Goal: Task Accomplishment & Management: Use online tool/utility

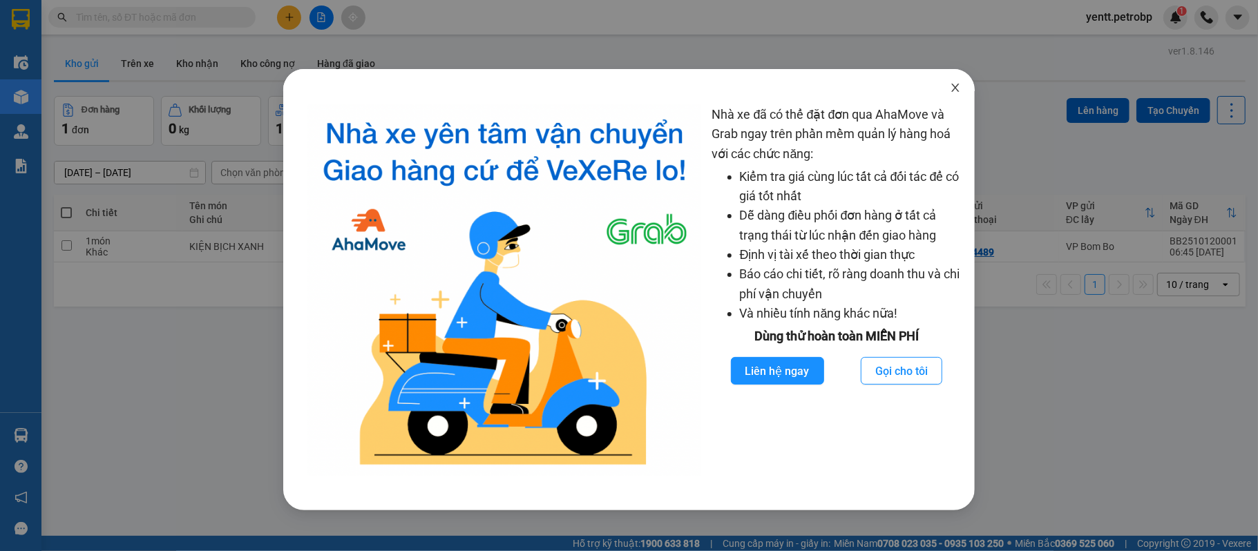
click at [950, 87] on icon "close" at bounding box center [955, 87] width 11 height 11
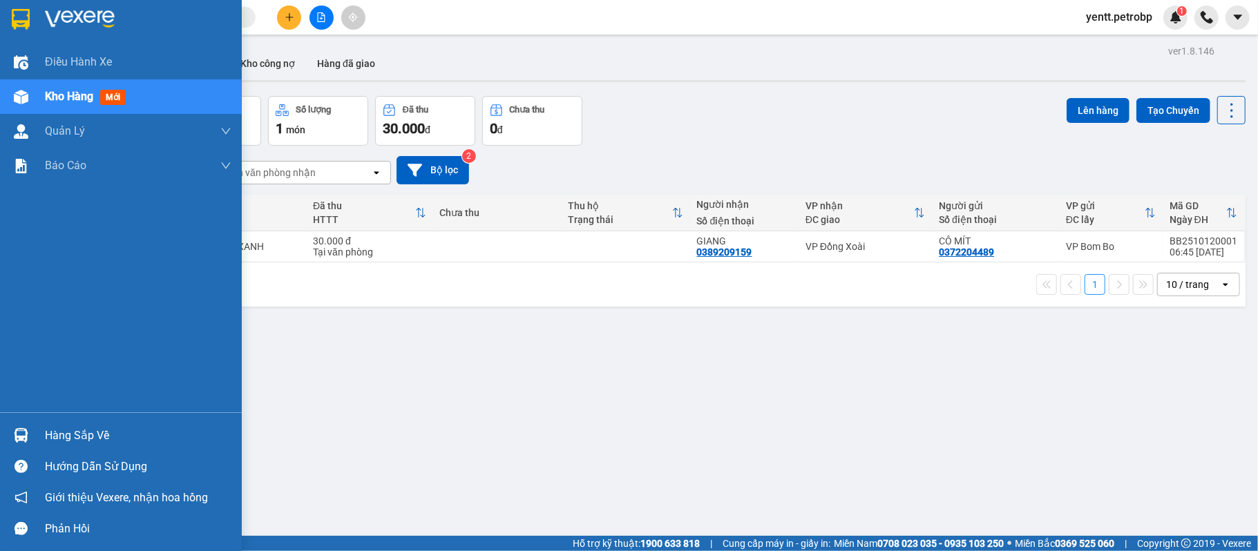
click at [25, 437] on img at bounding box center [21, 435] width 15 height 15
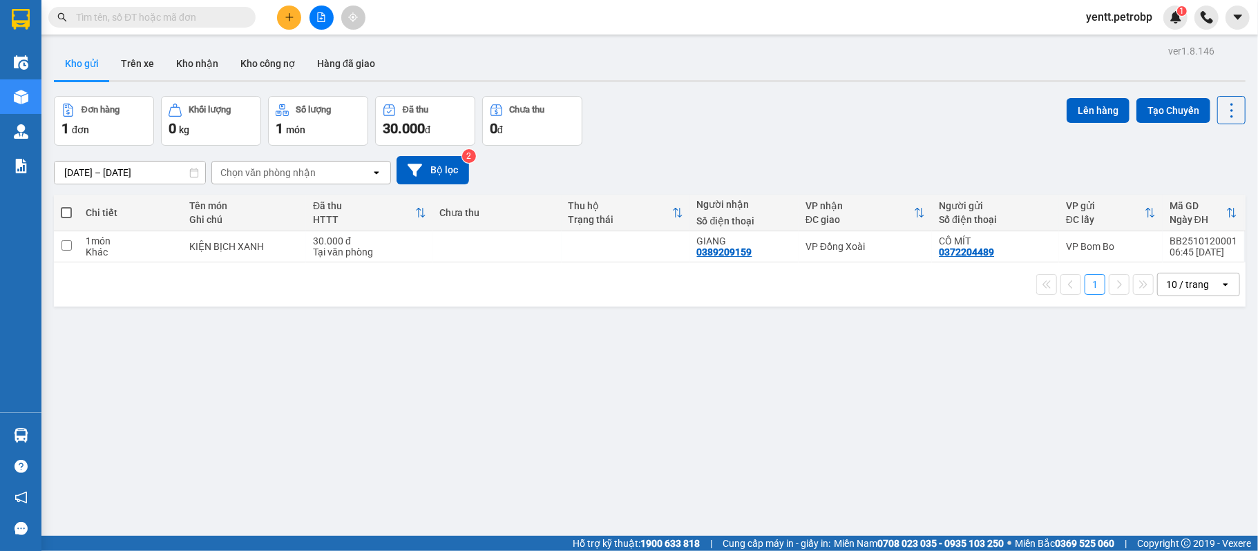
click at [694, 423] on section "Kết quả tìm kiếm ( 0 ) Bộ lọc No Data yentt.petrobp 1 Điều hành xe Kho hàng mới…" at bounding box center [629, 275] width 1258 height 551
click at [206, 65] on button "Kho nhận" at bounding box center [197, 63] width 64 height 33
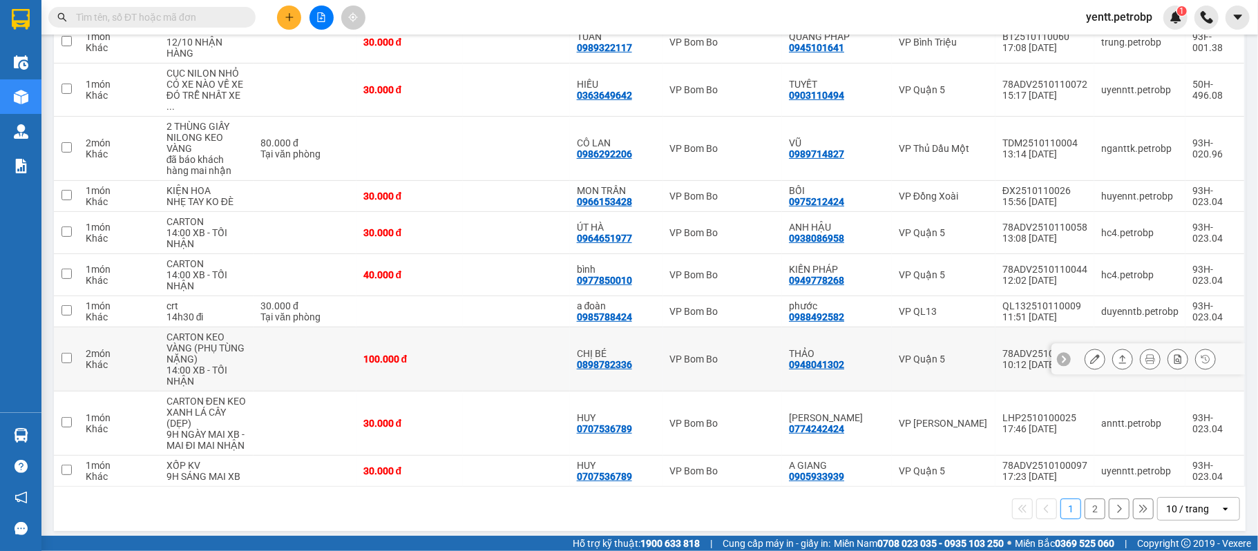
scroll to position [117, 0]
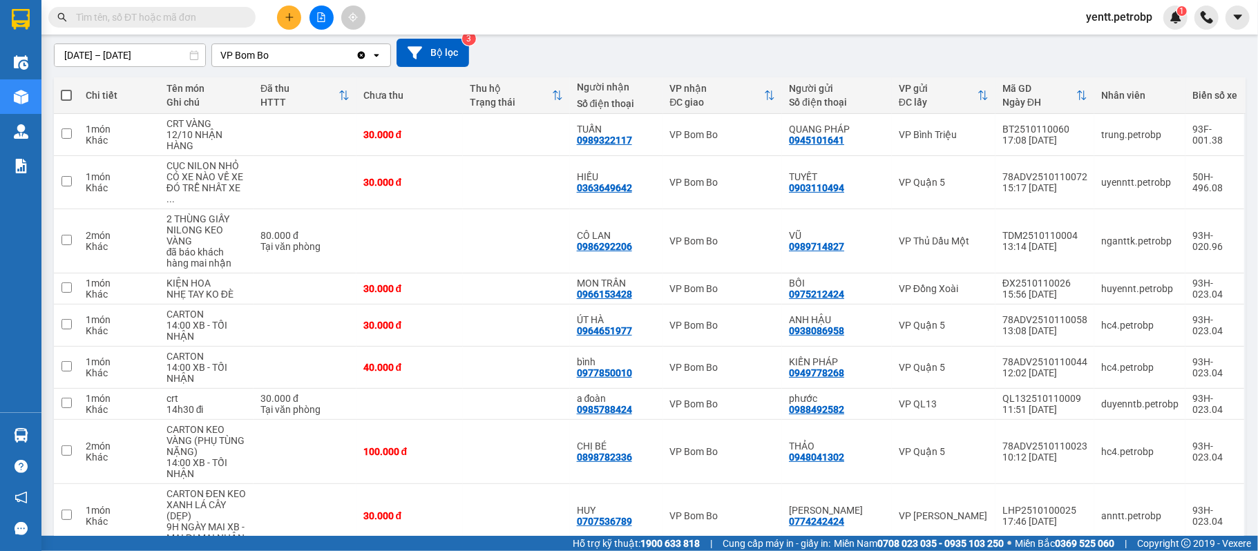
click at [178, 15] on input "text" at bounding box center [157, 17] width 163 height 15
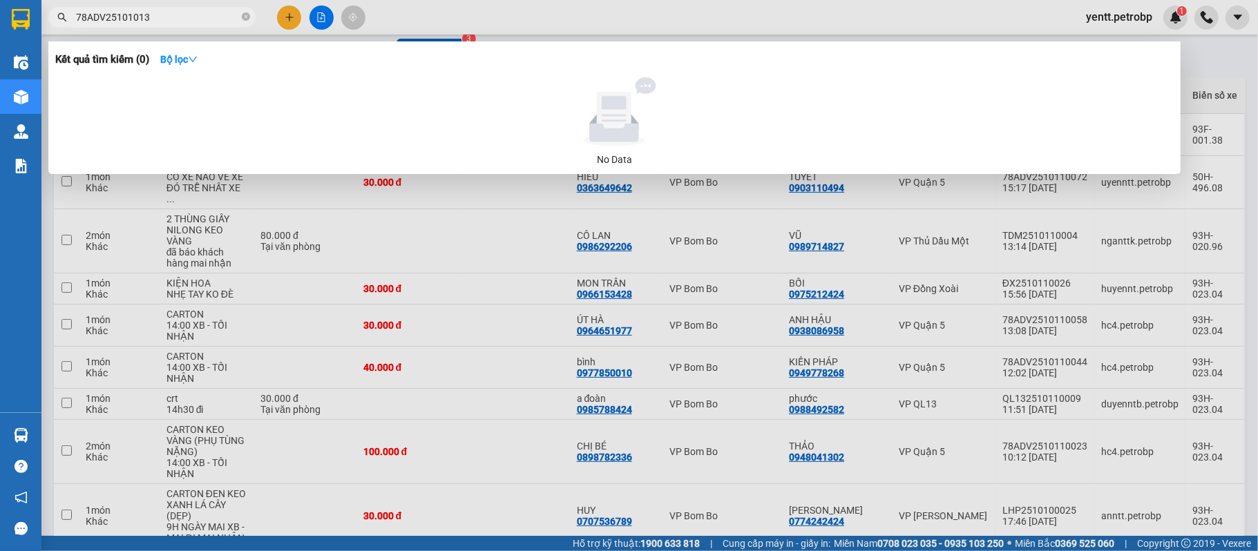
click at [130, 15] on input "78ADV25101013" at bounding box center [157, 17] width 163 height 15
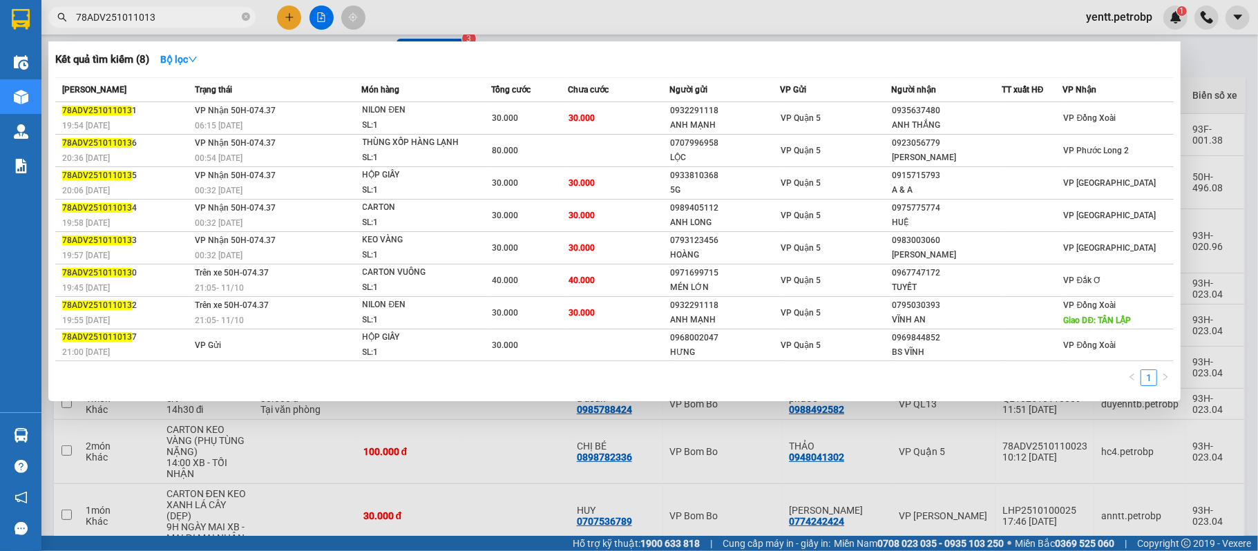
click at [141, 15] on input "78ADV251011013" at bounding box center [157, 17] width 163 height 15
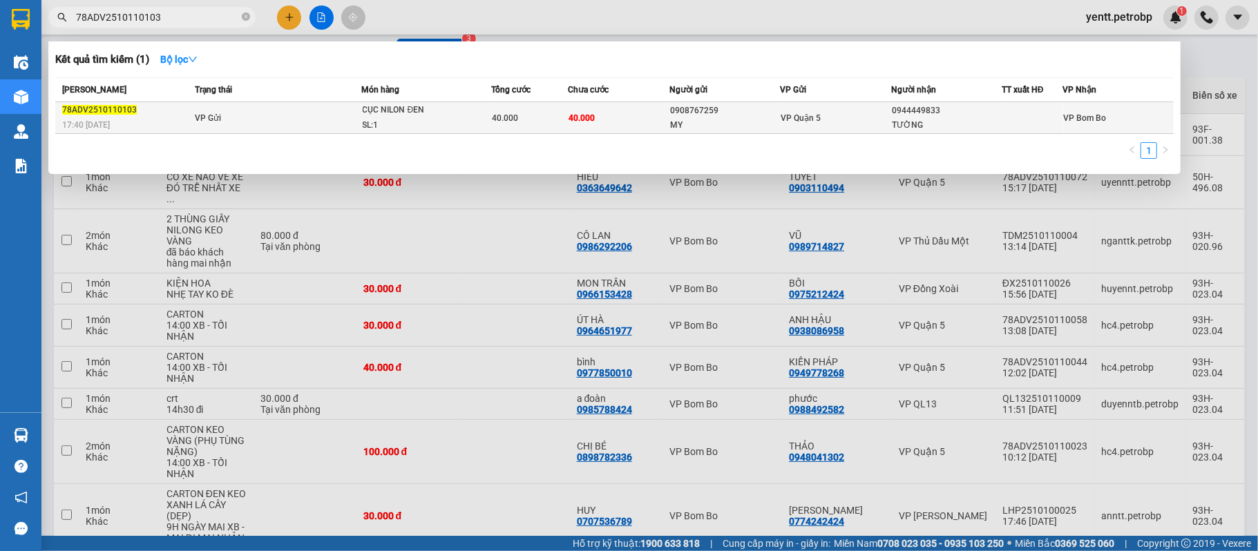
type input "78ADV2510110103"
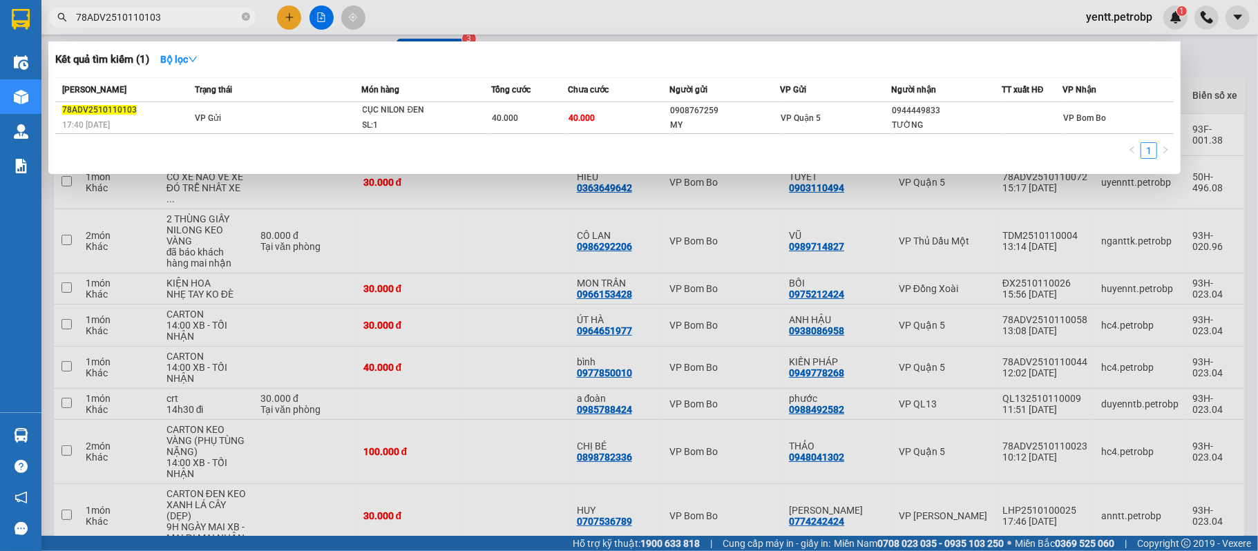
click at [838, 117] on div "VP Quận 5" at bounding box center [836, 118] width 109 height 15
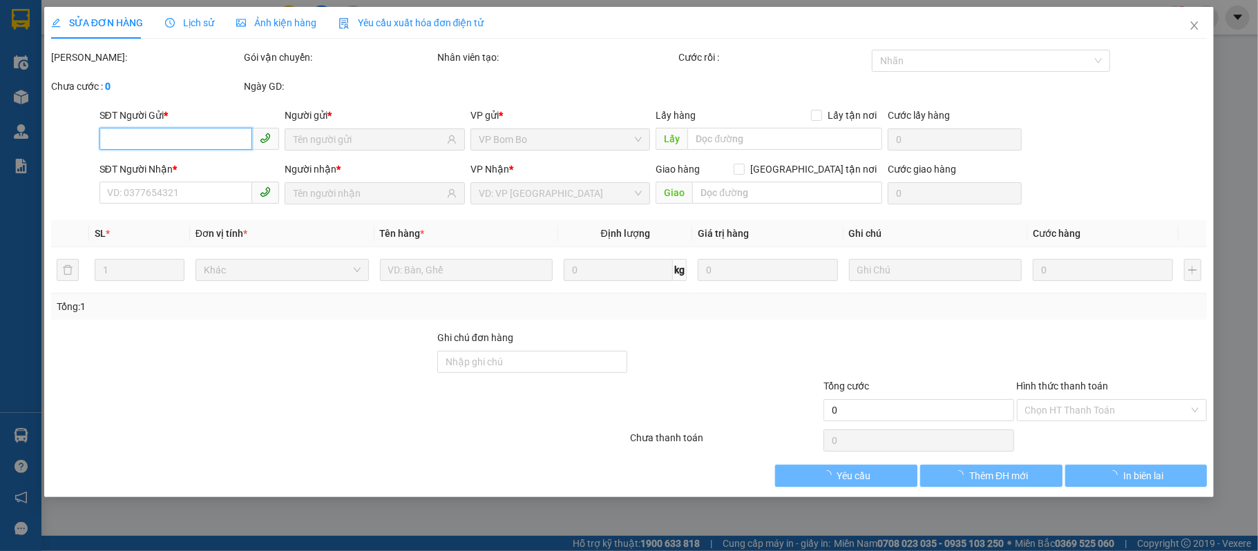
type input "0908767259"
type input "MY"
type input "0944449833"
type input "TƯỜNG"
type input "40.000"
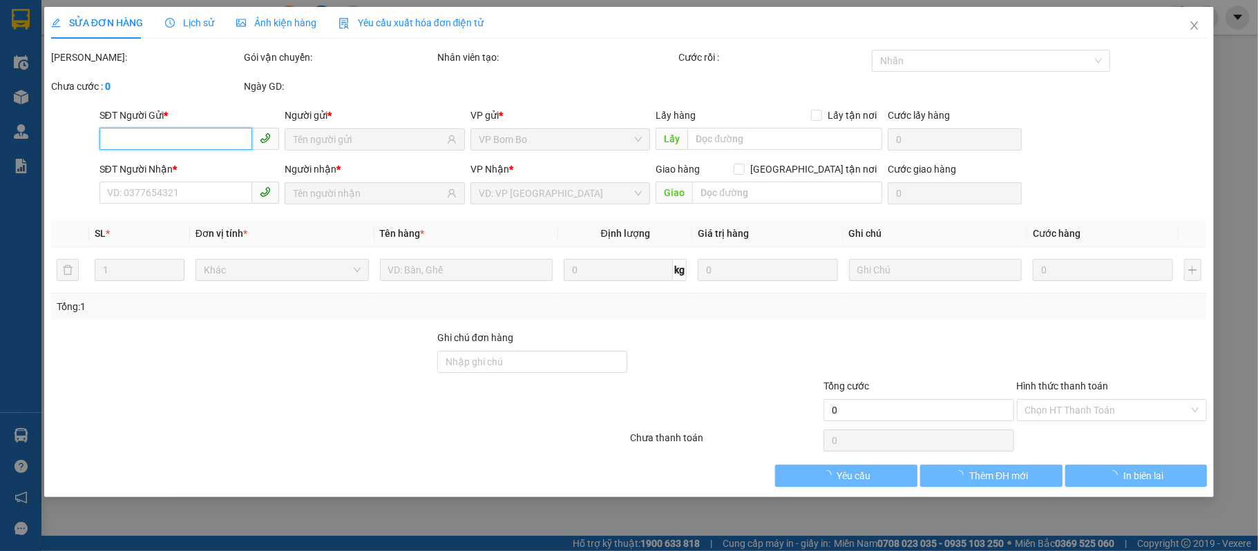
type input "40.000"
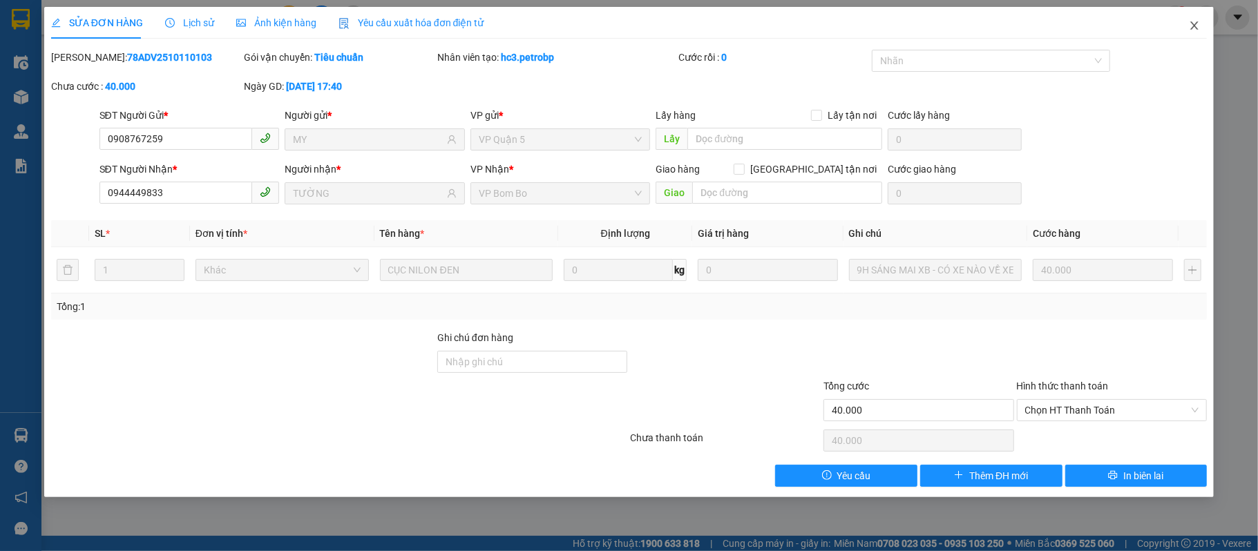
click at [1191, 28] on icon "close" at bounding box center [1194, 25] width 11 height 11
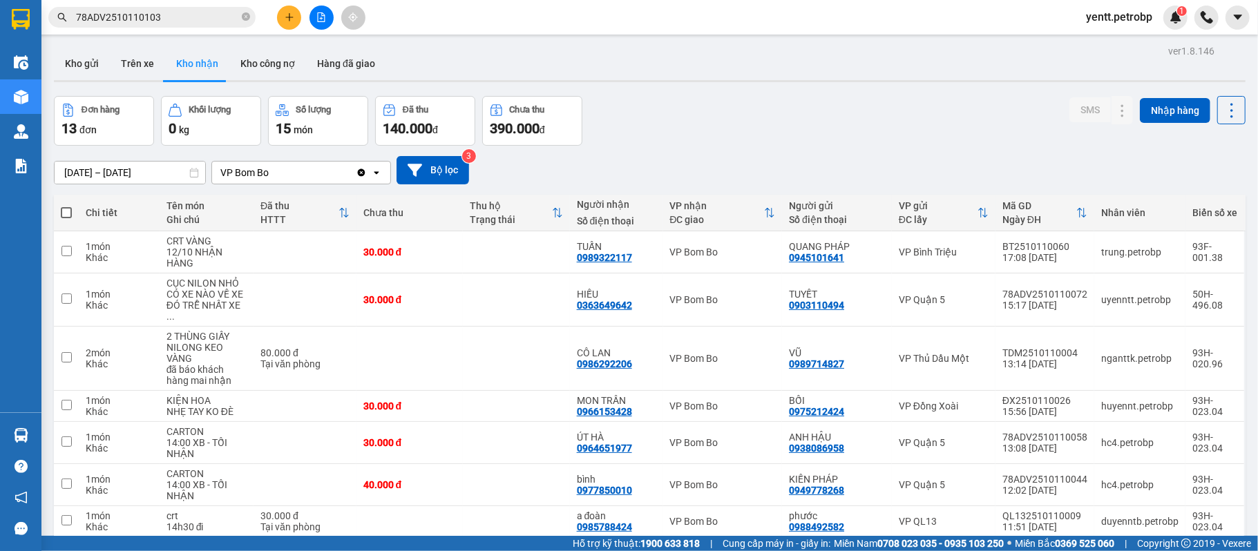
click at [180, 7] on span "78ADV2510110103" at bounding box center [151, 17] width 207 height 21
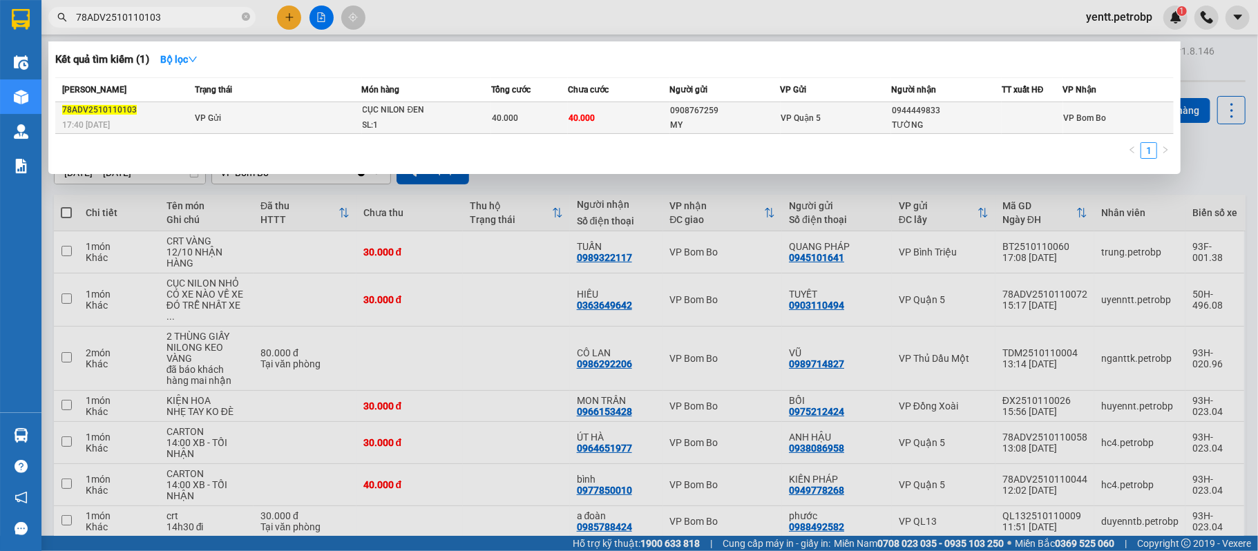
click at [726, 126] on div "MY" at bounding box center [725, 125] width 109 height 15
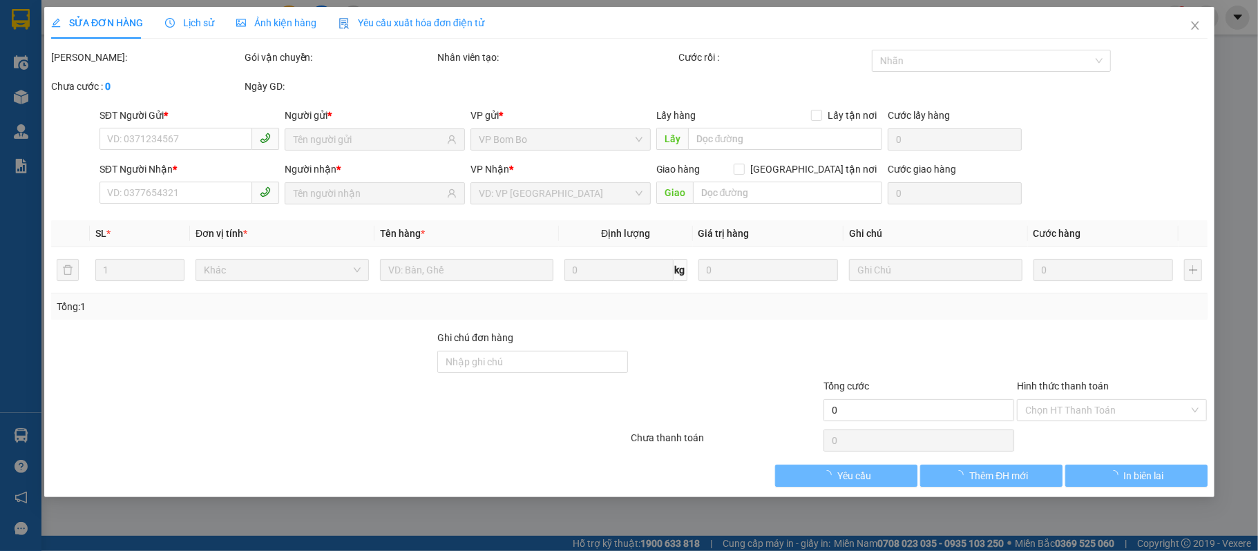
type input "0908767259"
type input "MY"
type input "0944449833"
type input "TƯỜNG"
type input "40.000"
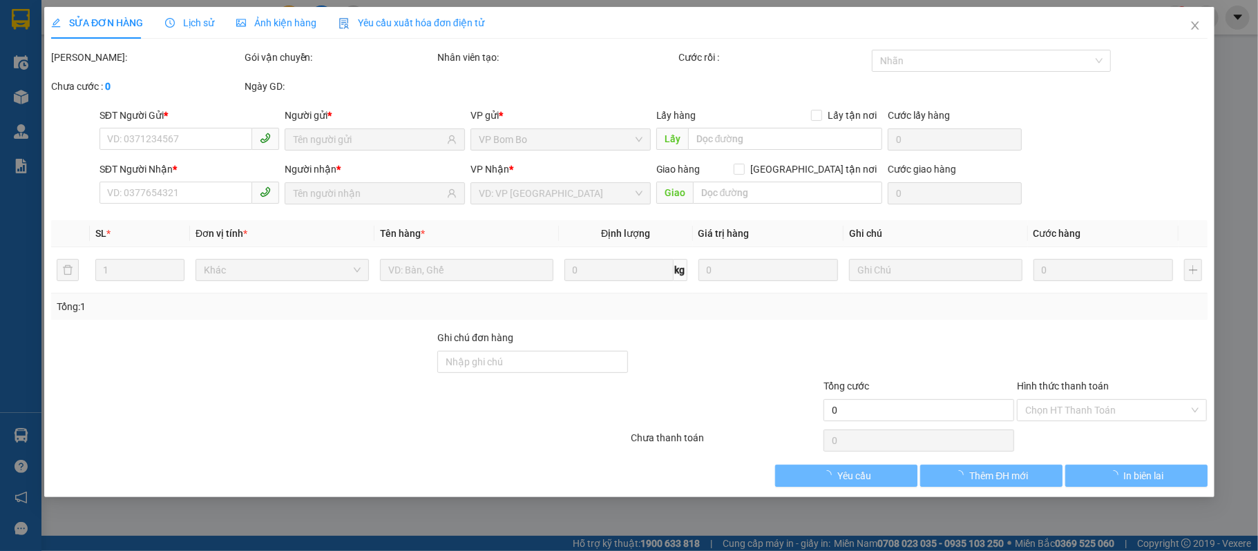
type input "40.000"
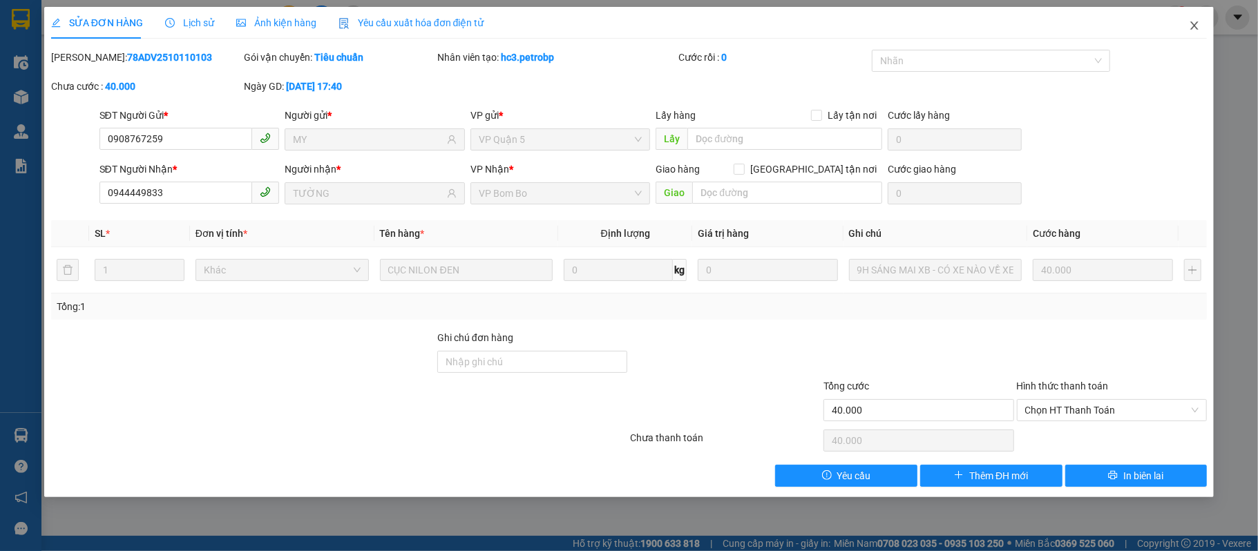
click at [1202, 33] on span "Close" at bounding box center [1194, 26] width 39 height 39
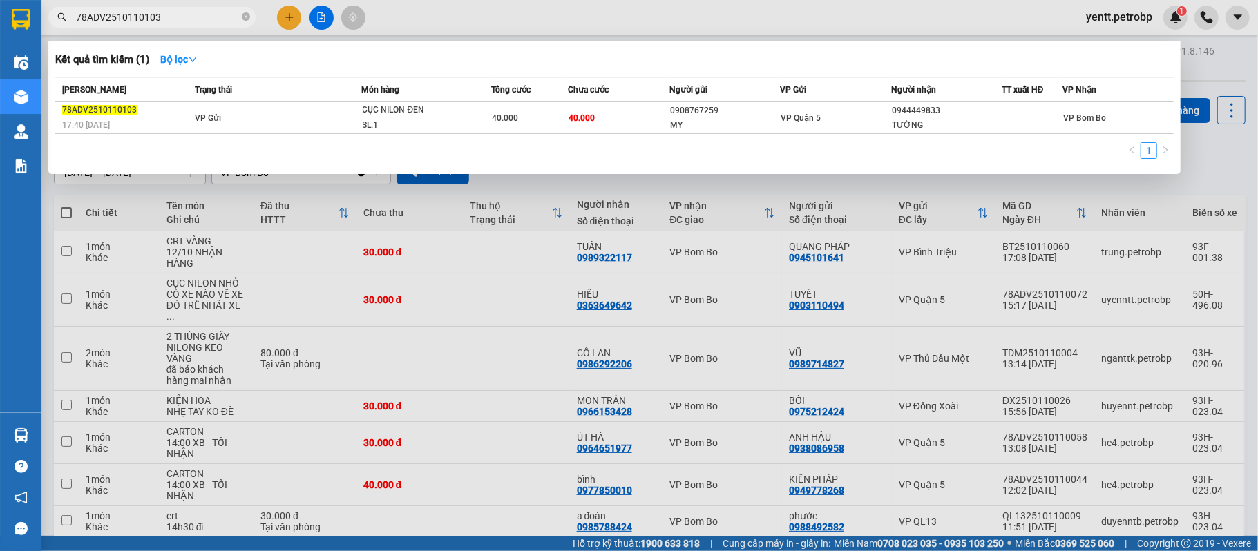
click at [185, 17] on input "78ADV2510110103" at bounding box center [157, 17] width 163 height 15
click at [656, 26] on div at bounding box center [629, 275] width 1258 height 551
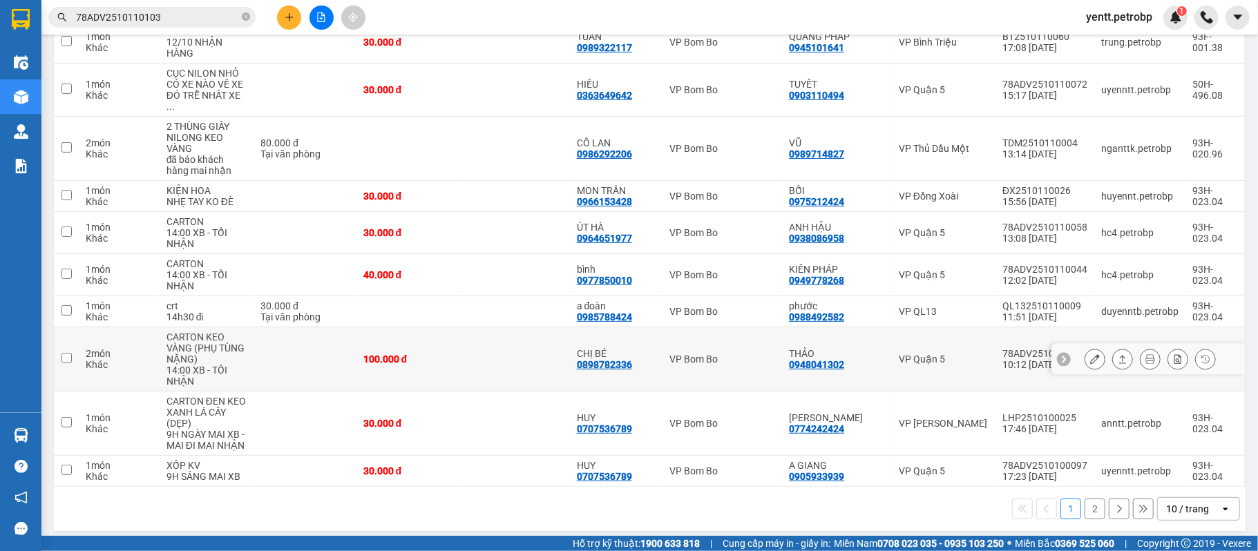
scroll to position [117, 0]
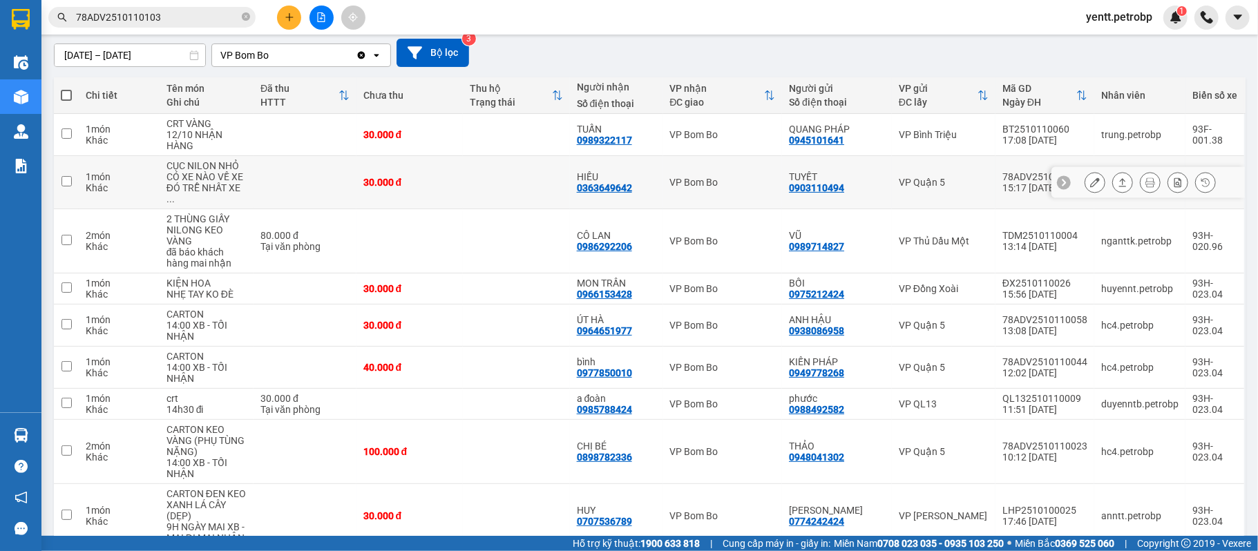
click at [1086, 176] on button at bounding box center [1095, 183] width 19 height 24
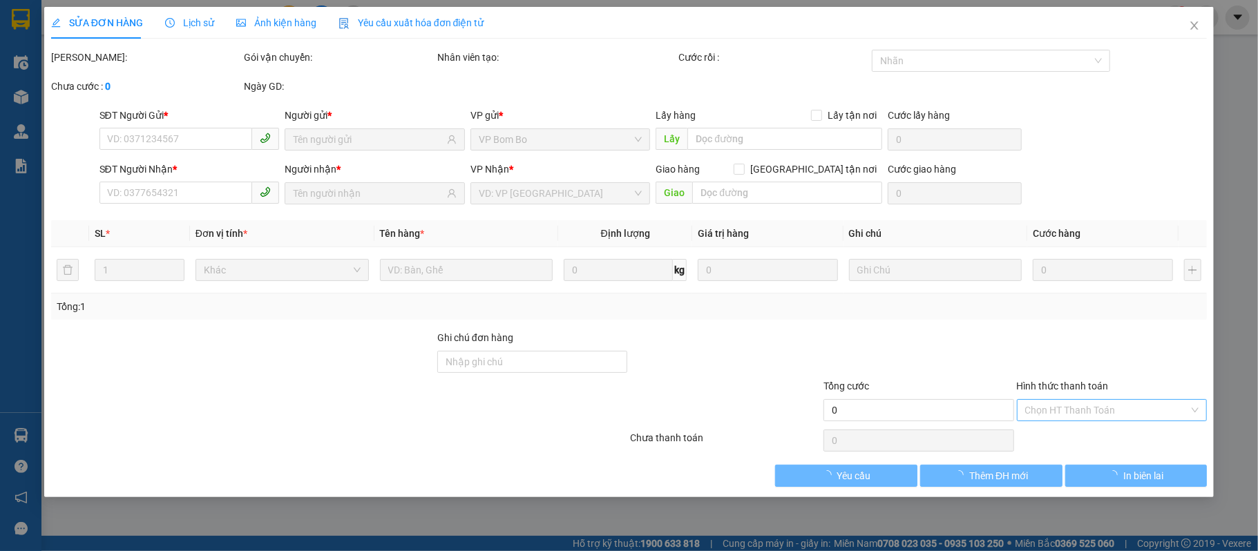
click at [1082, 410] on input "Hình thức thanh toán" at bounding box center [1107, 410] width 164 height 21
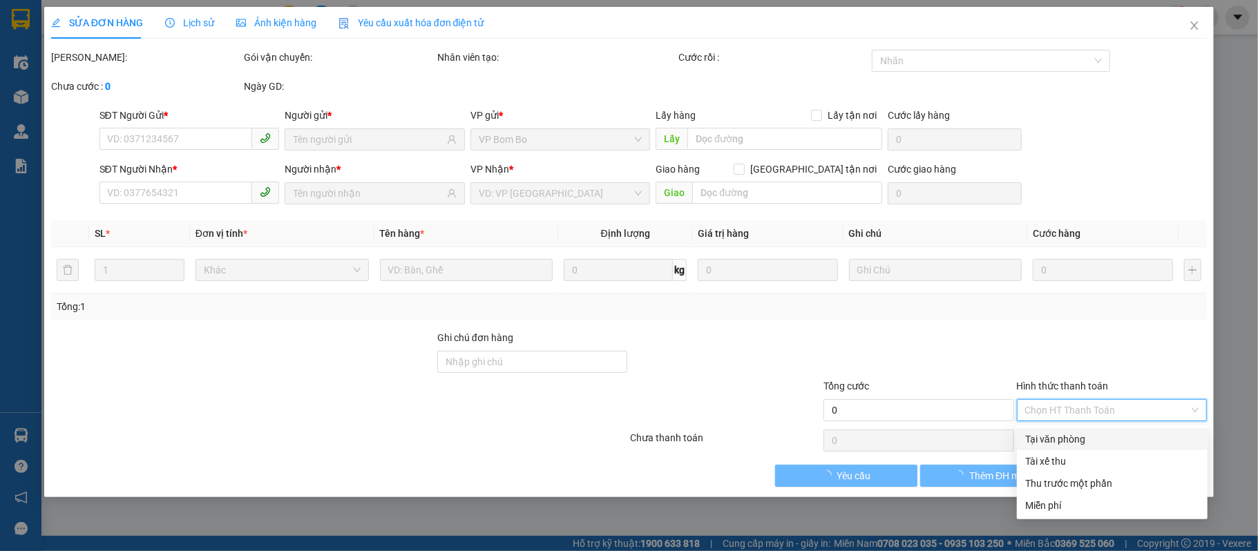
click at [1067, 440] on div "Tại văn phòng" at bounding box center [1112, 439] width 174 height 15
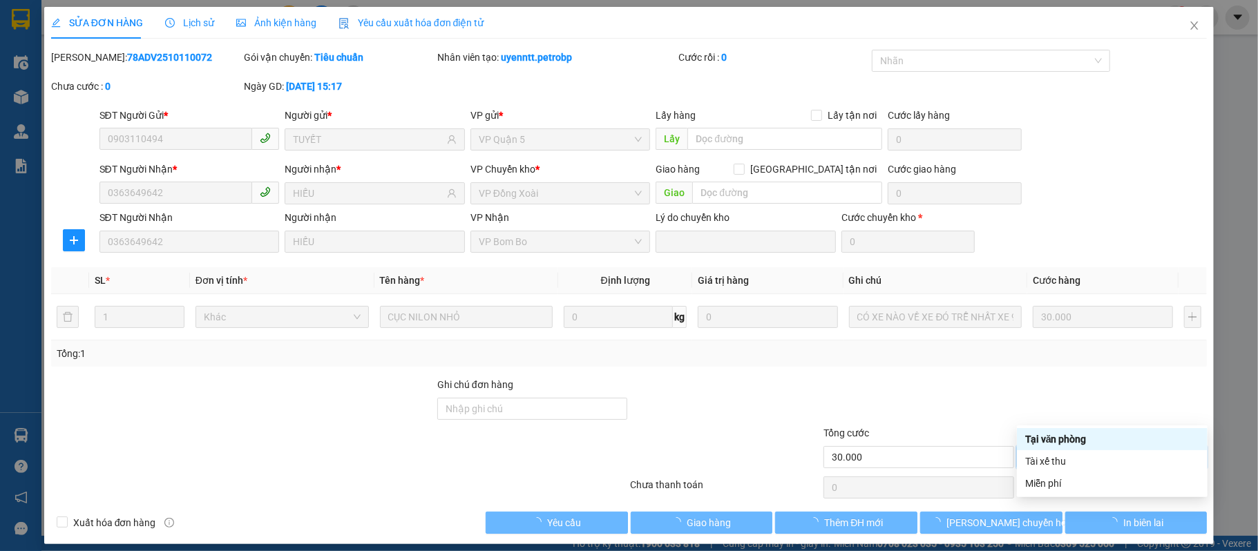
type input "0903110494"
type input "TUYẾT"
type input "0363649642"
type input "HIẾU"
type input "30.000"
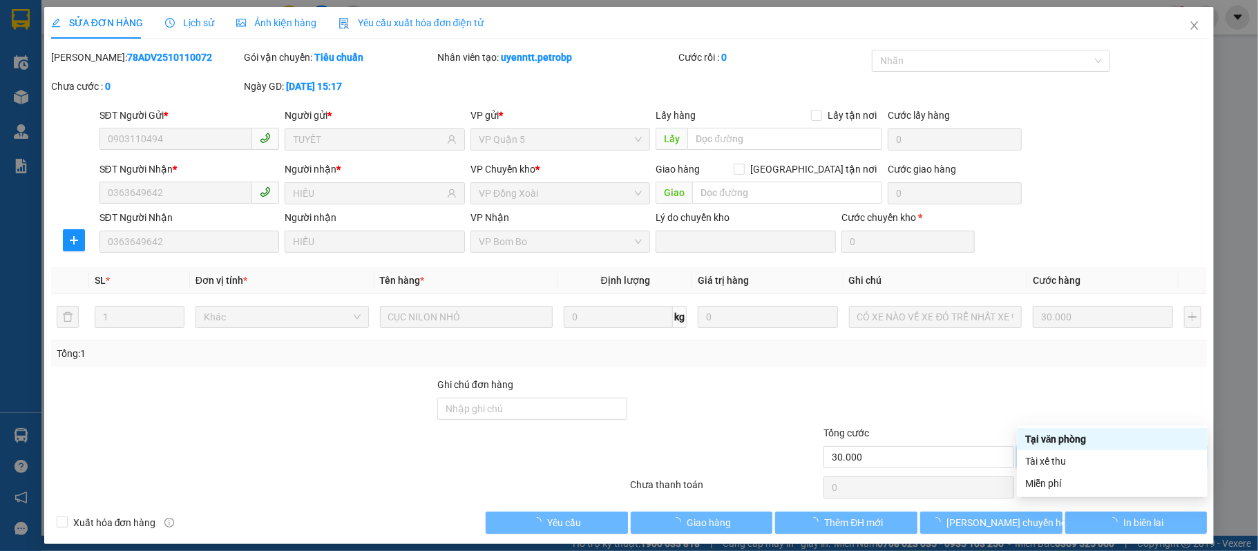
type input "0"
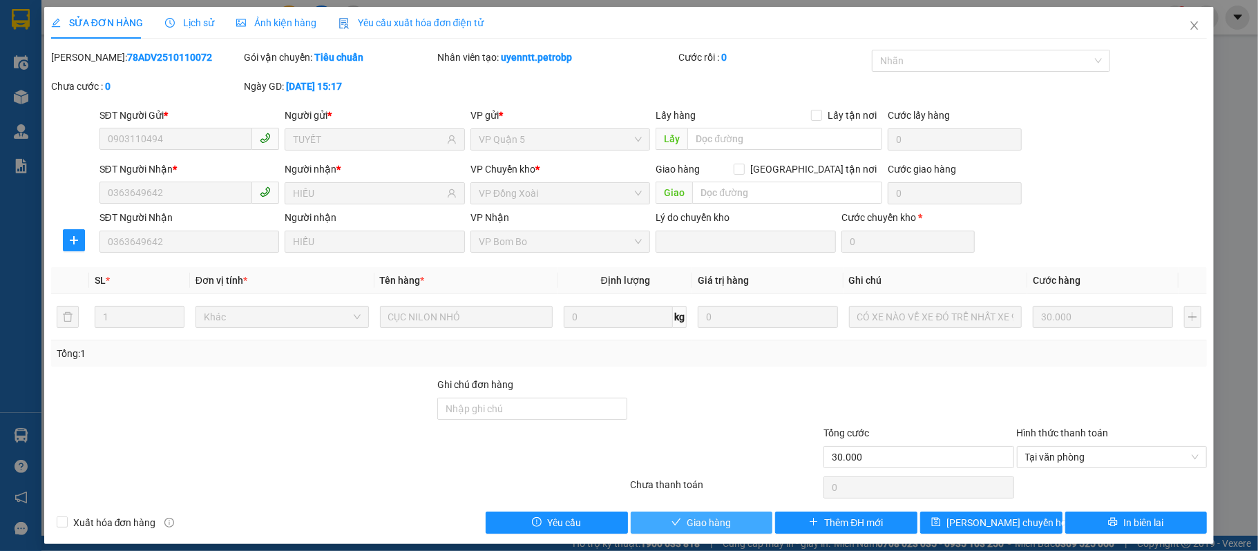
click at [700, 520] on span "Giao hàng" at bounding box center [709, 522] width 44 height 15
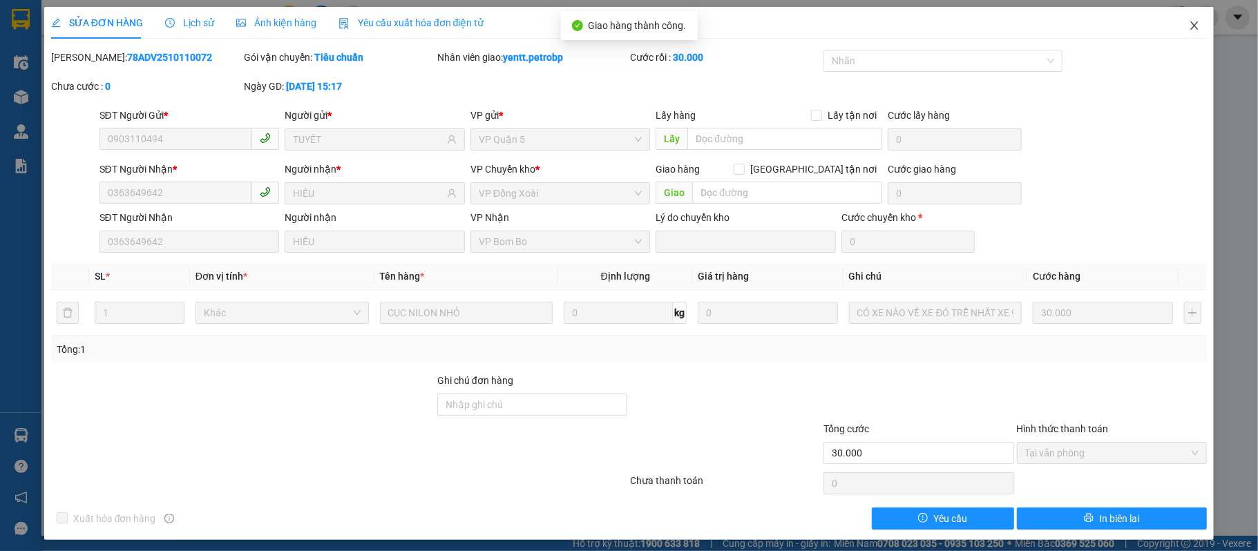
click at [1189, 30] on icon "close" at bounding box center [1194, 25] width 11 height 11
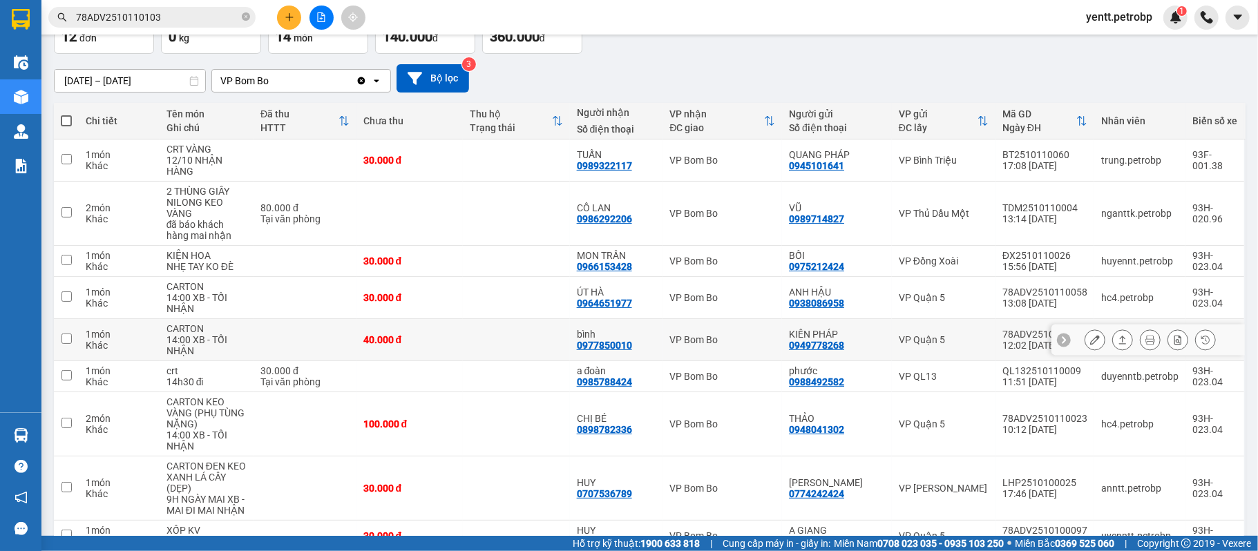
scroll to position [184, 0]
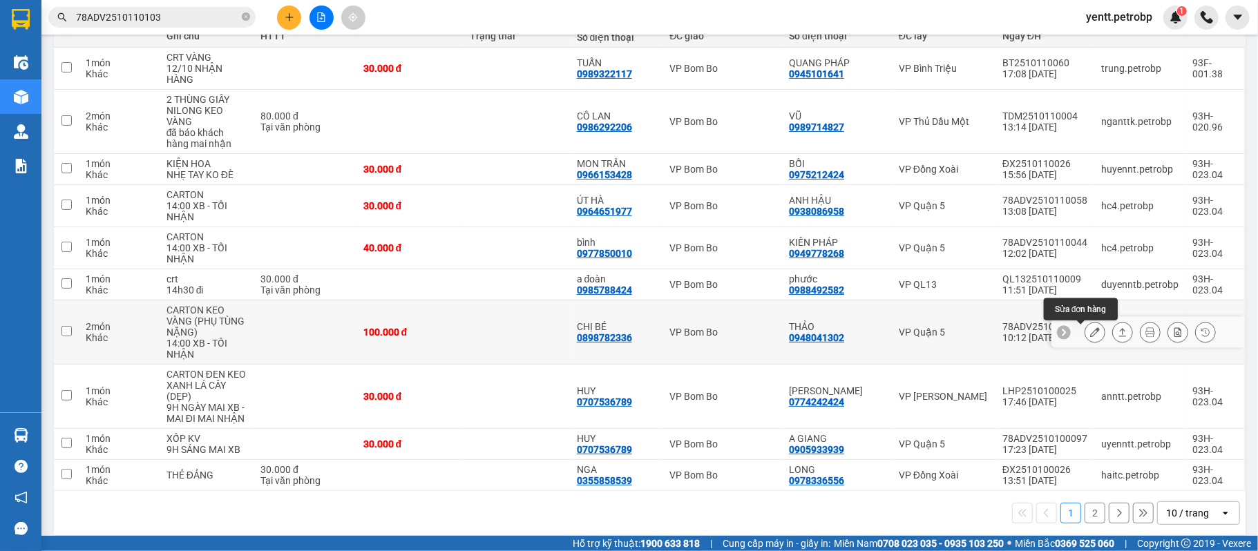
click at [1090, 333] on icon at bounding box center [1095, 333] width 10 height 10
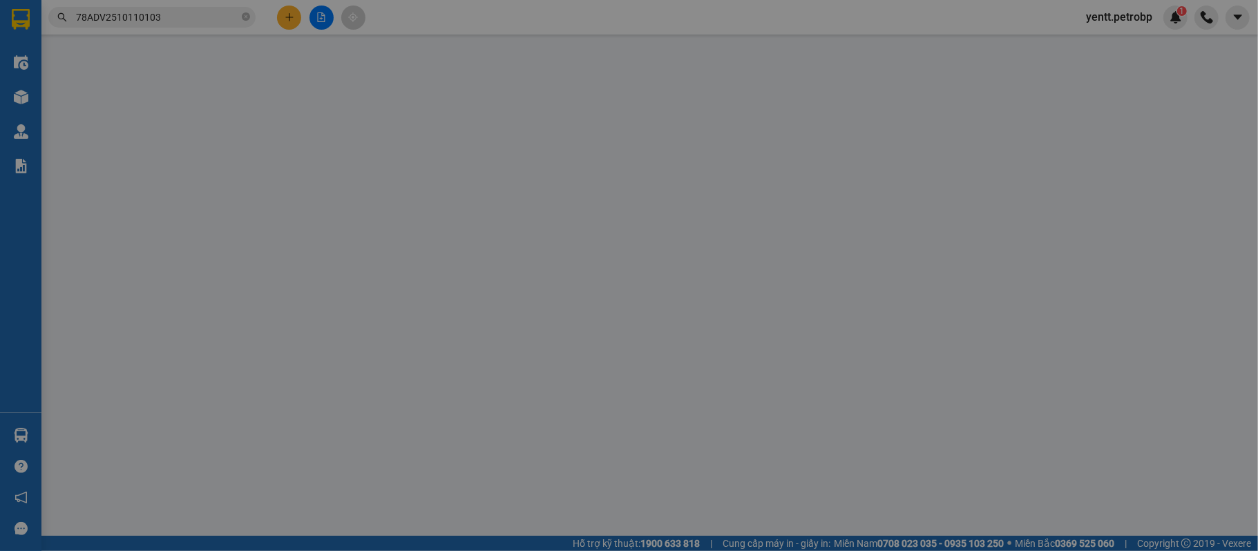
type input "0948041302"
type input "THẢO"
type input "0898782336"
type input "CHỊ BÉ"
type input "100.000"
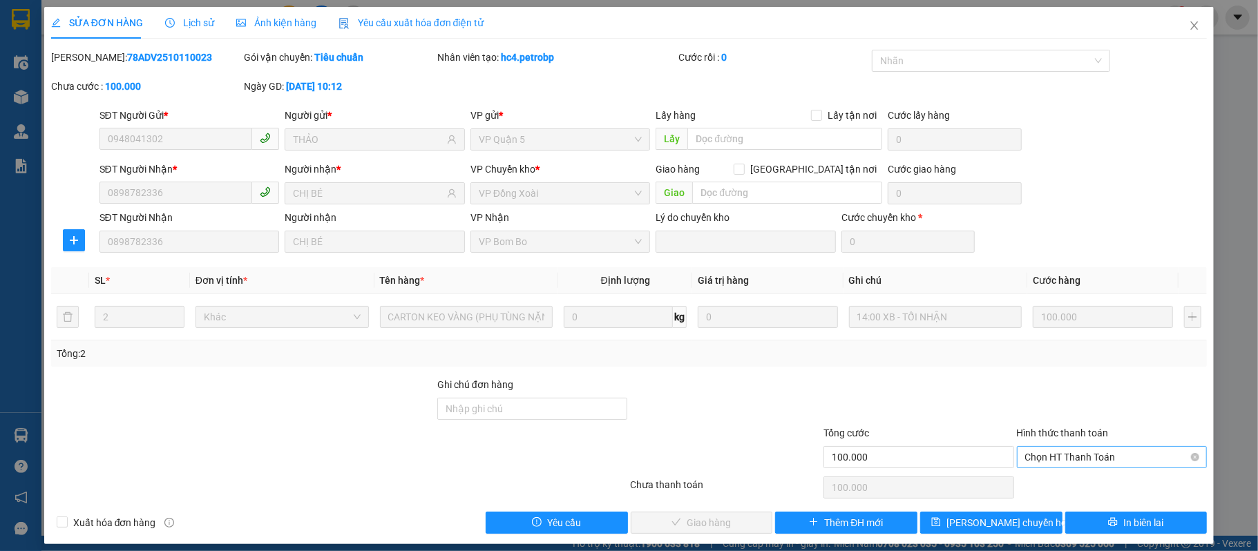
click at [1070, 460] on span "Chọn HT Thanh Toán" at bounding box center [1112, 457] width 174 height 21
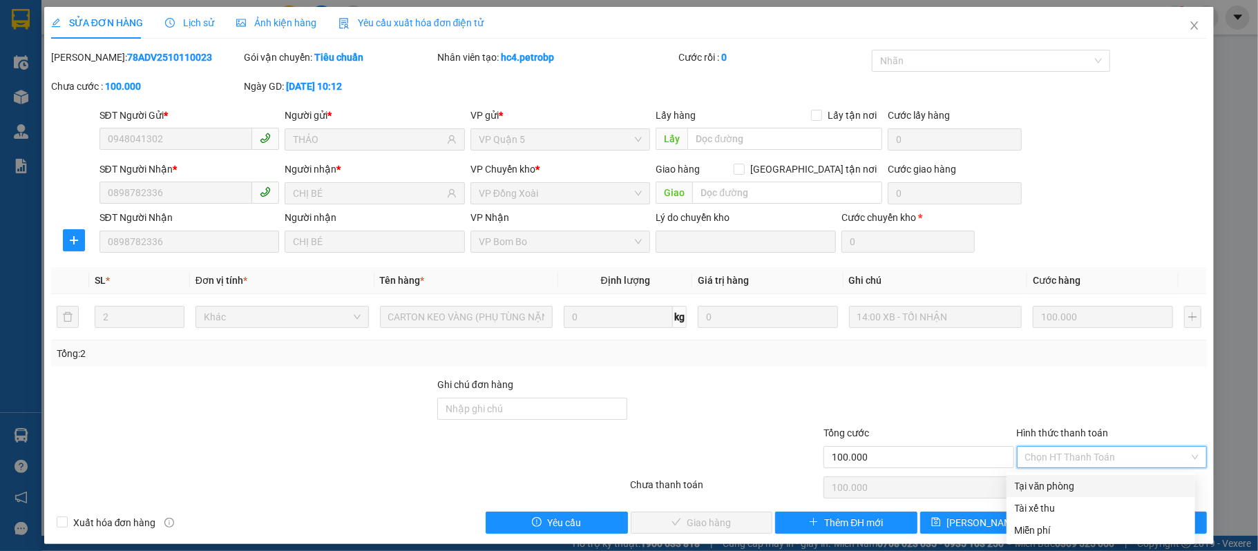
click at [1050, 488] on div "Tại văn phòng" at bounding box center [1101, 486] width 172 height 15
type input "0"
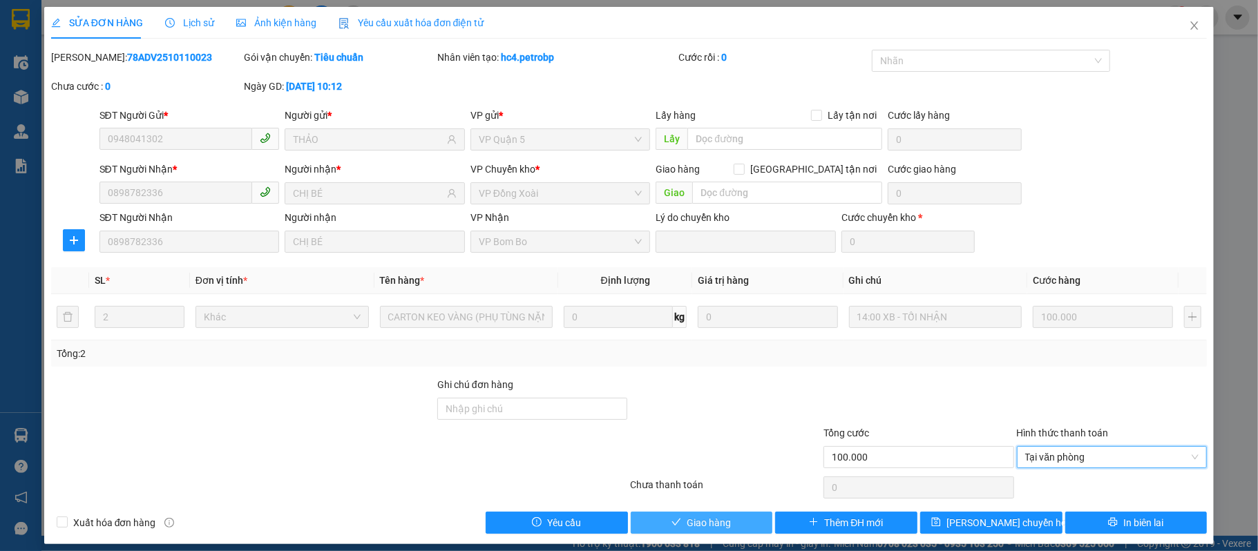
click at [697, 526] on span "Giao hàng" at bounding box center [709, 522] width 44 height 15
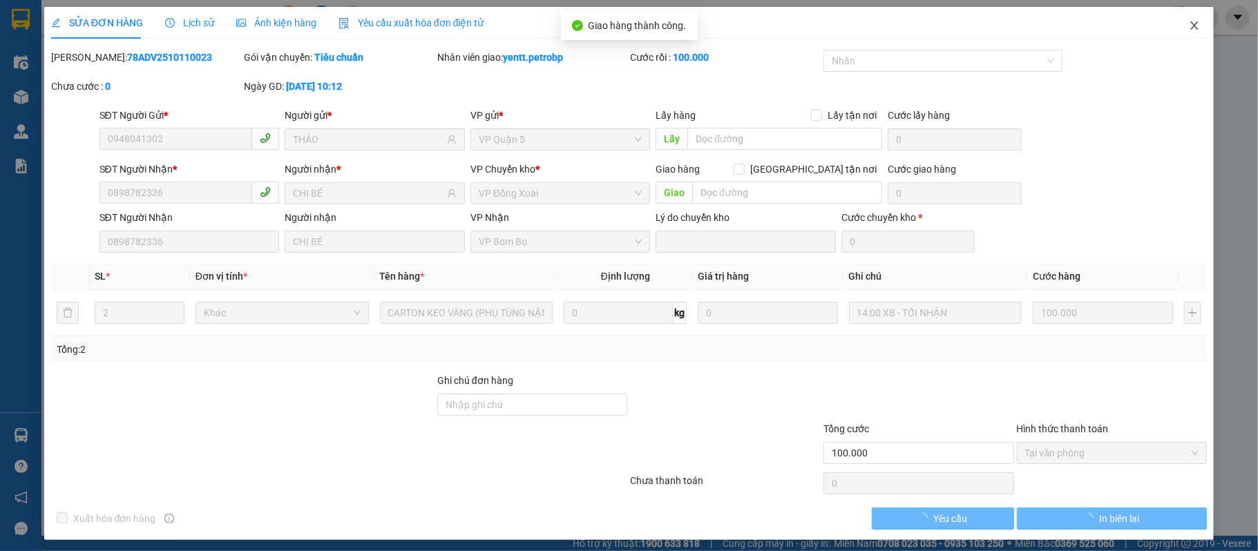
click at [1189, 28] on icon "close" at bounding box center [1194, 25] width 11 height 11
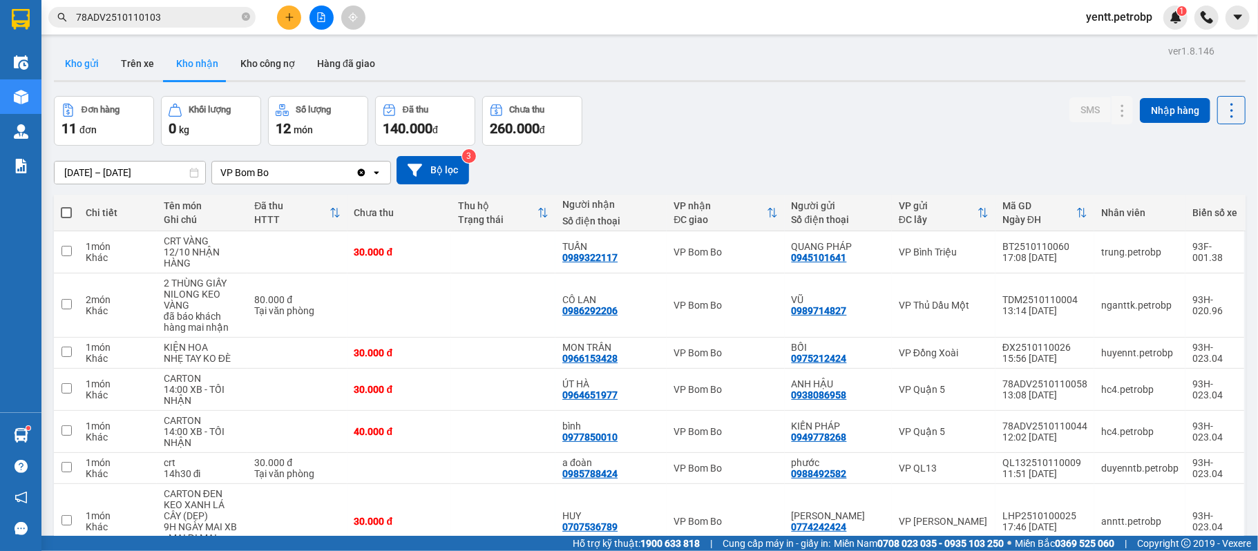
click at [104, 66] on button "Kho gửi" at bounding box center [82, 63] width 56 height 33
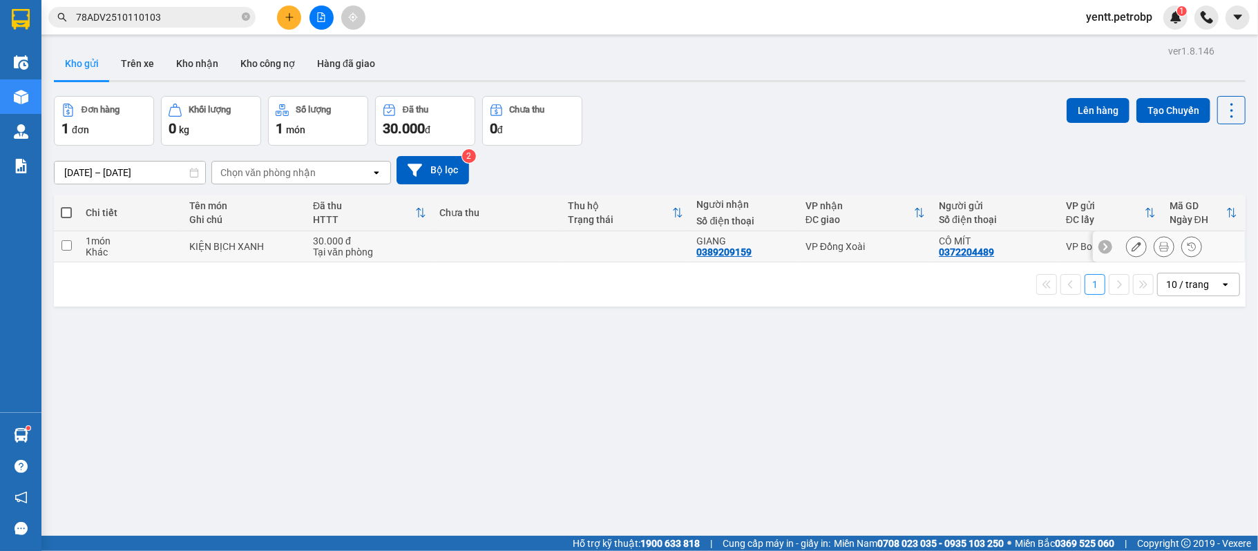
click at [504, 247] on td at bounding box center [497, 246] width 129 height 31
checkbox input "true"
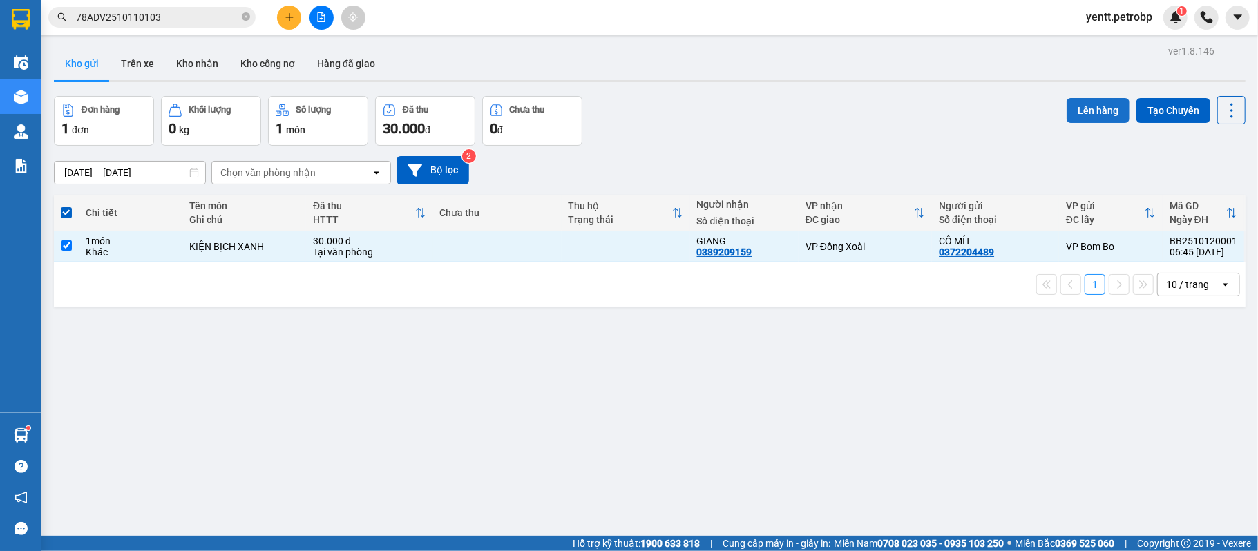
click at [1074, 105] on button "Lên hàng" at bounding box center [1098, 110] width 63 height 25
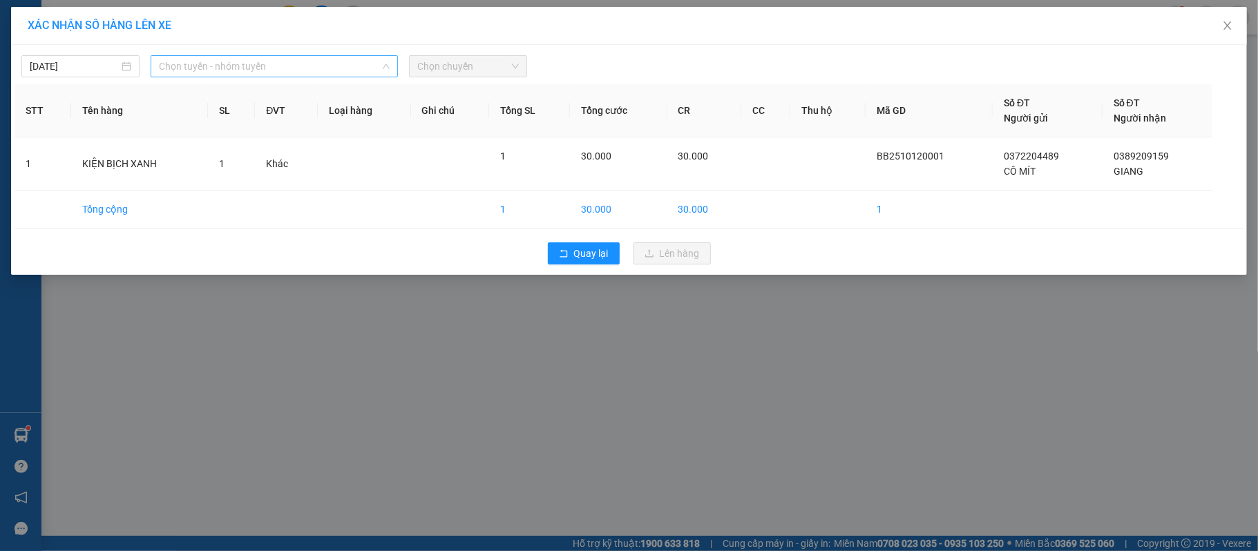
click at [267, 59] on span "Chọn tuyến - nhóm tuyến" at bounding box center [274, 66] width 231 height 21
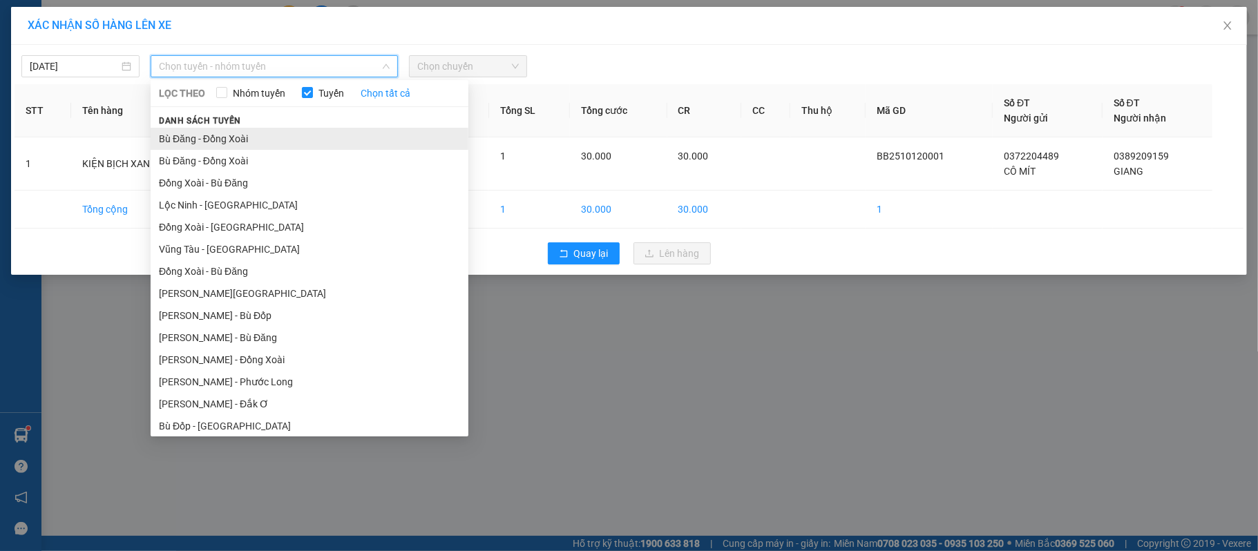
click at [216, 131] on li "Bù Đăng - Đồng Xoài" at bounding box center [310, 139] width 318 height 22
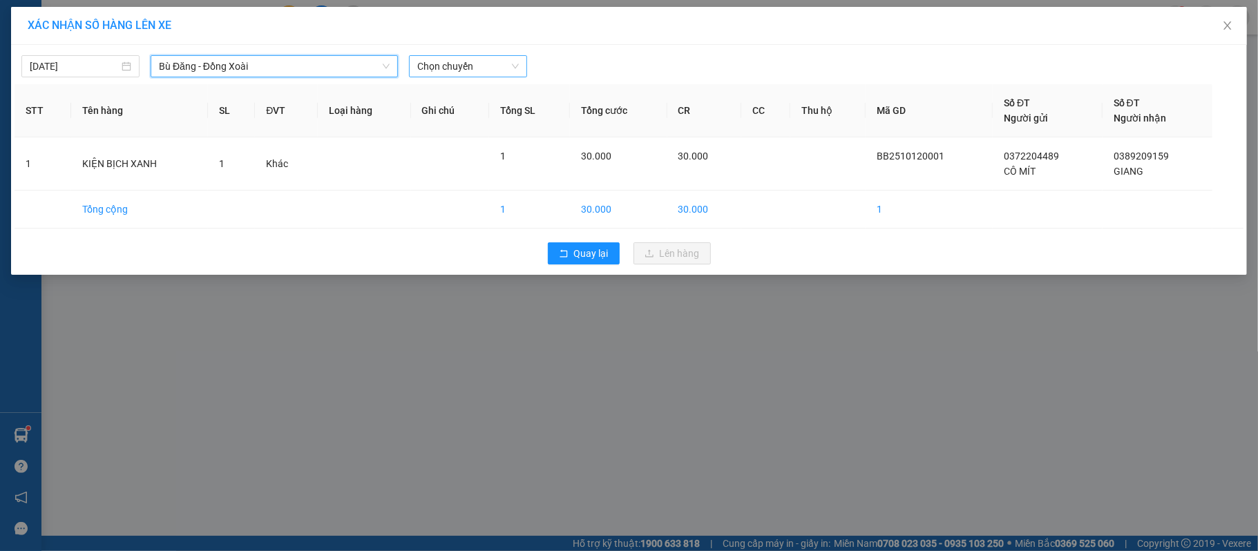
click at [492, 67] on span "Chọn chuyến" at bounding box center [468, 66] width 102 height 21
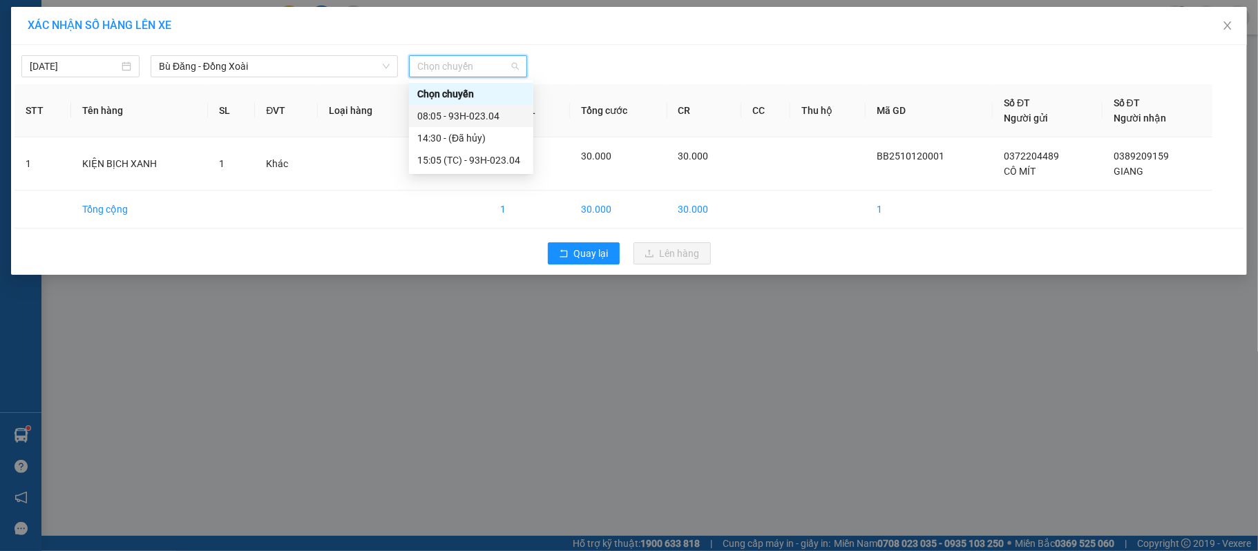
click at [462, 115] on div "08:05 - 93H-023.04" at bounding box center [471, 115] width 108 height 15
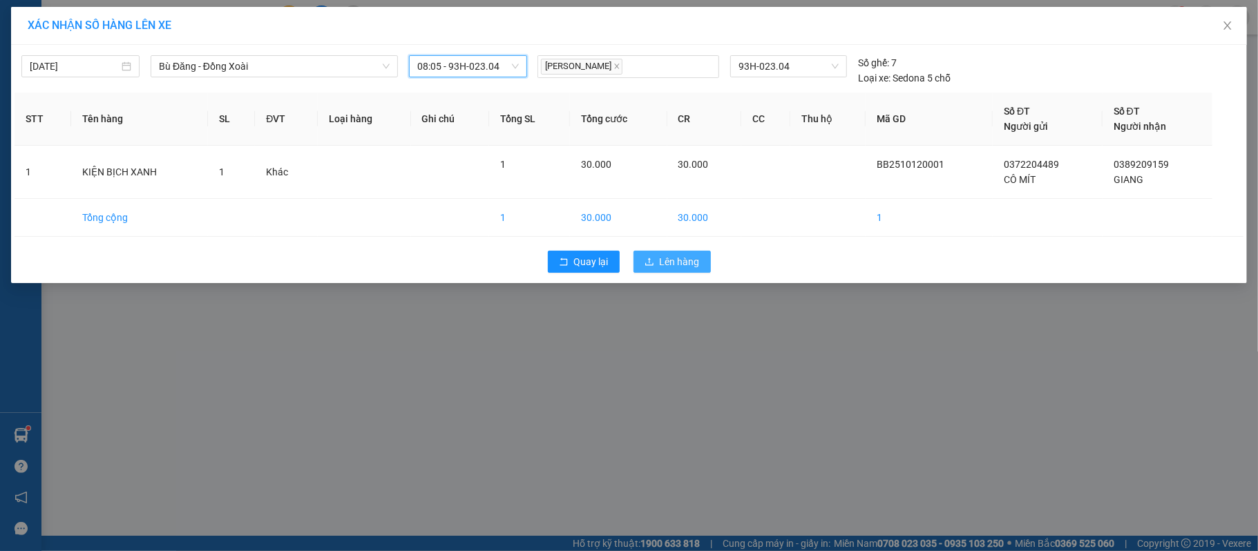
click at [668, 261] on span "Lên hàng" at bounding box center [680, 261] width 40 height 15
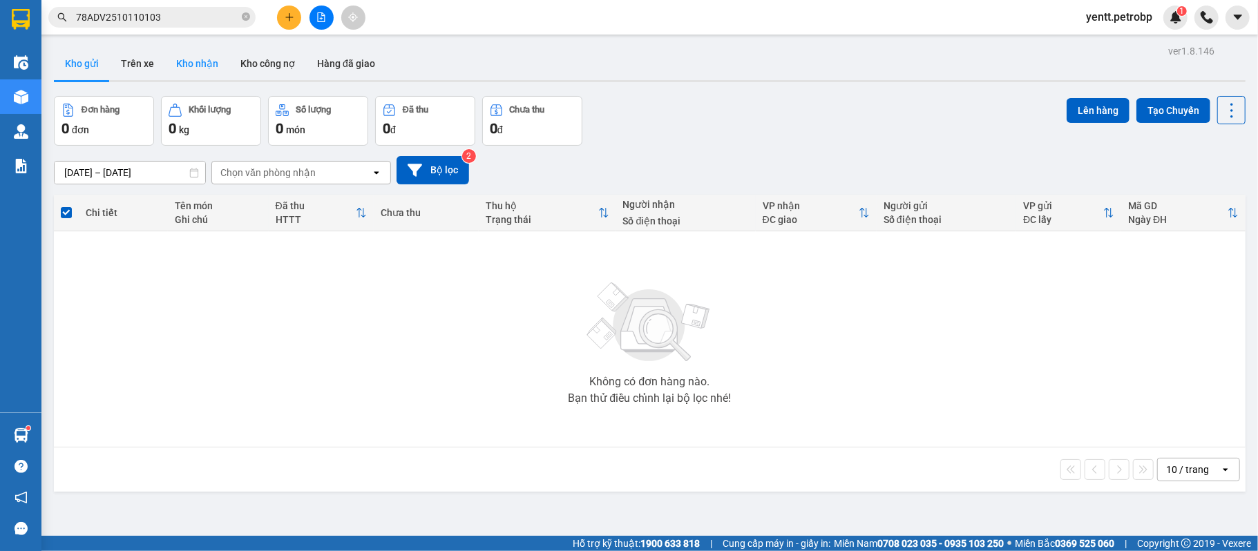
click at [203, 64] on button "Kho nhận" at bounding box center [197, 63] width 64 height 33
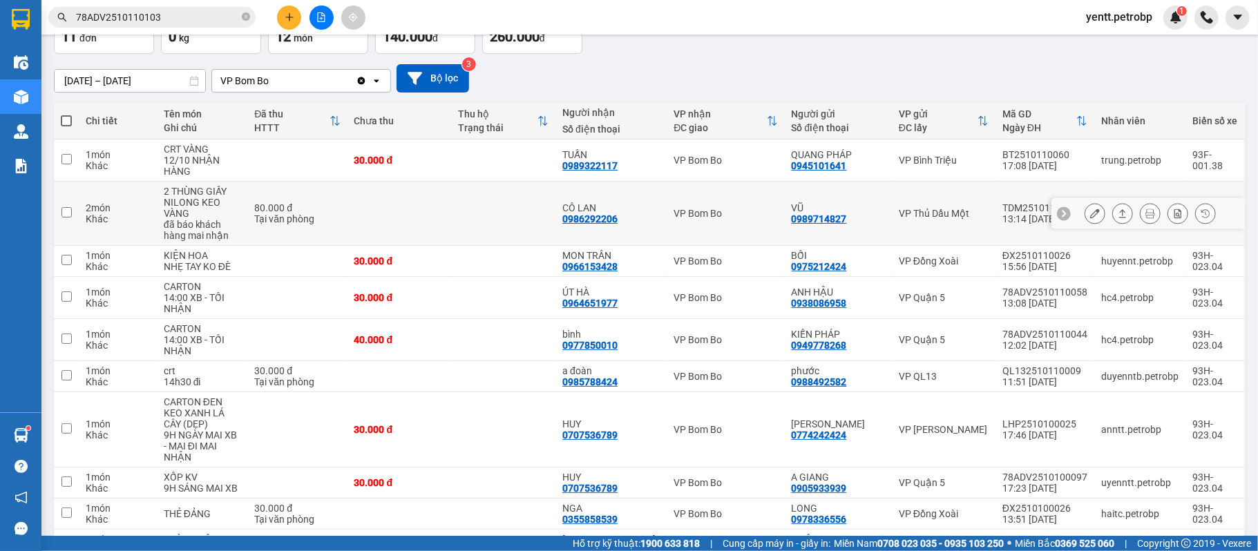
scroll to position [166, 0]
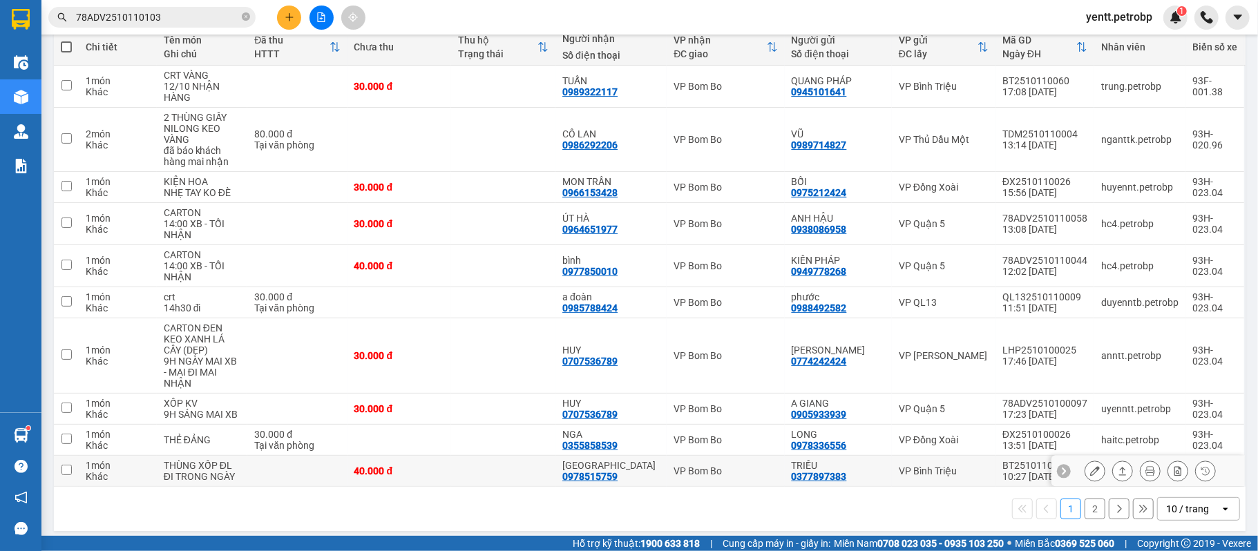
click at [1089, 404] on button at bounding box center [1095, 409] width 19 height 24
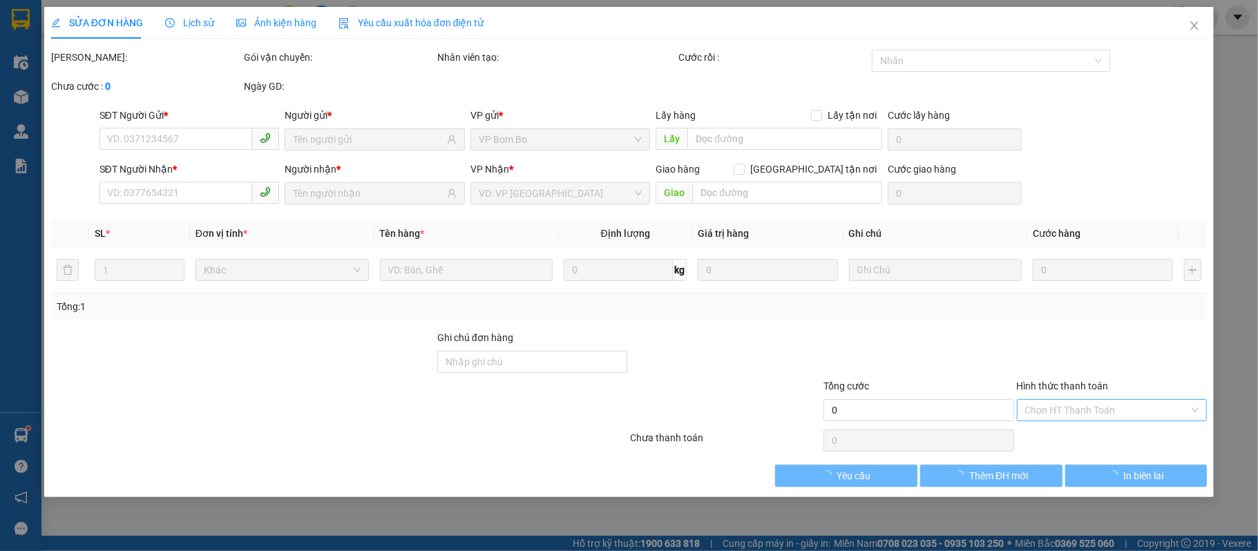
click at [1088, 410] on input "Hình thức thanh toán" at bounding box center [1107, 410] width 164 height 21
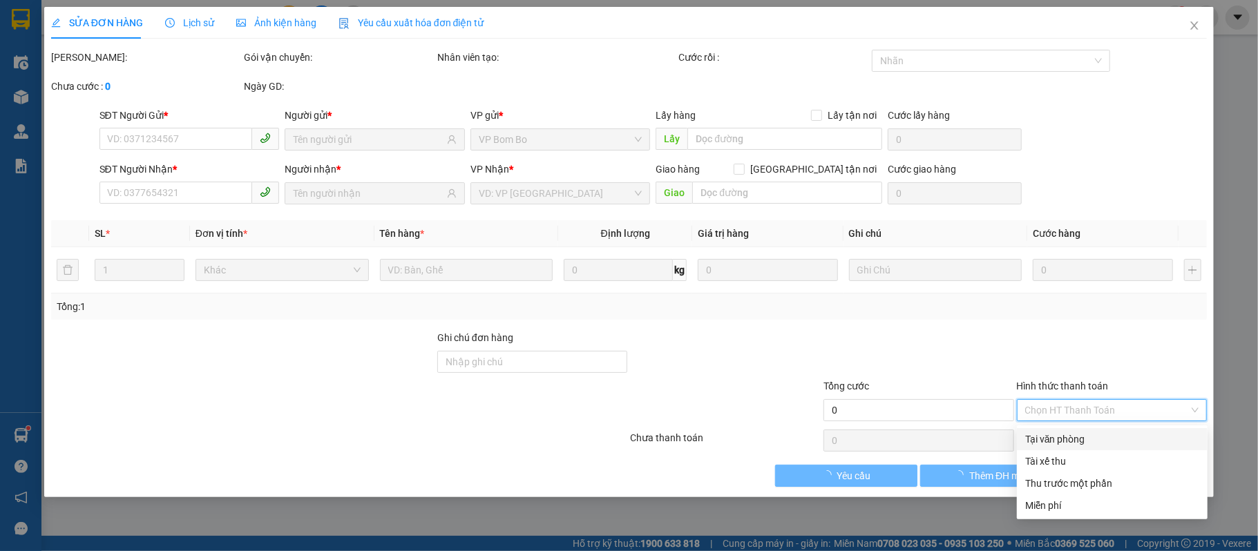
type input "0905933939"
type input "A GIANG"
type input "0707536789"
type input "HUY"
type input "30.000"
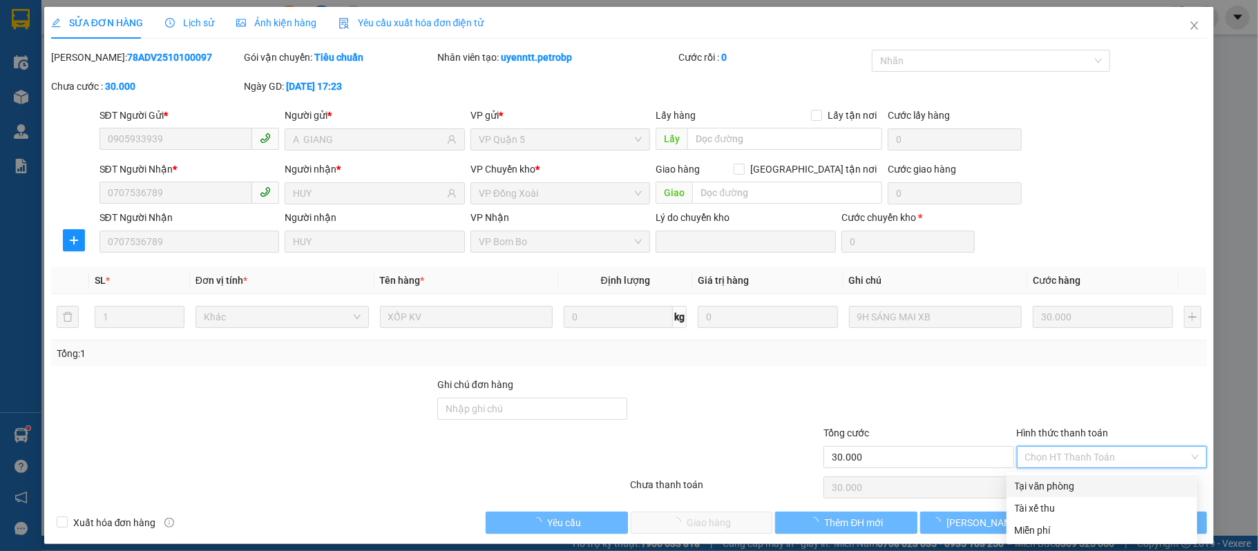
click at [1071, 435] on div "Total Paid Fee 0 Total UnPaid Fee 30.000 Cash Collection Total Fee Mã ĐH: 78ADV…" at bounding box center [629, 292] width 1157 height 484
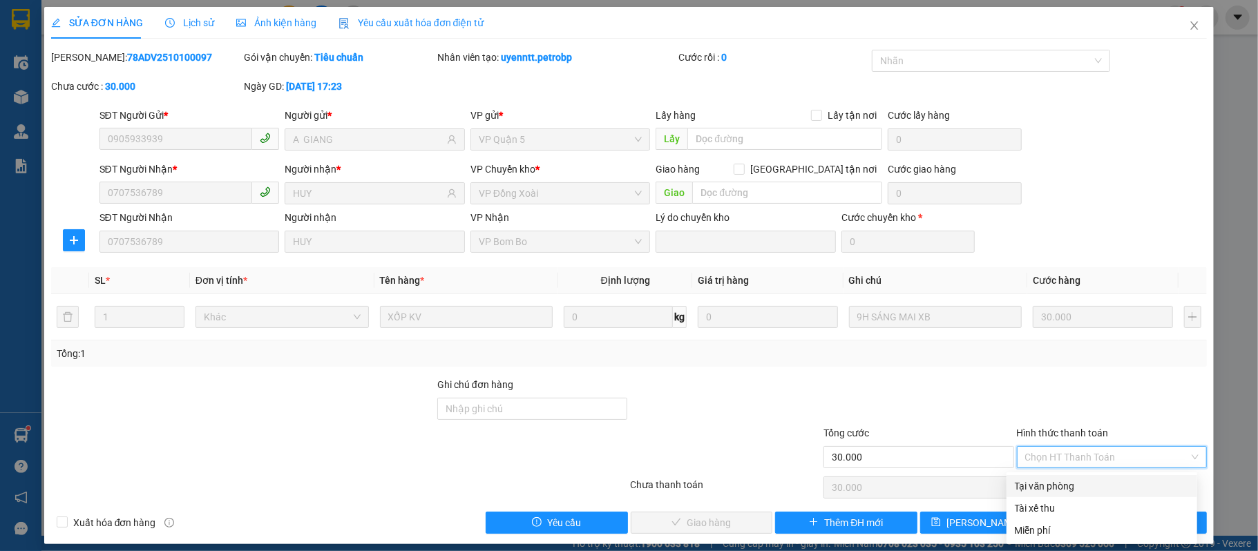
click at [1046, 485] on div "Tại văn phòng" at bounding box center [1102, 486] width 174 height 15
type input "0"
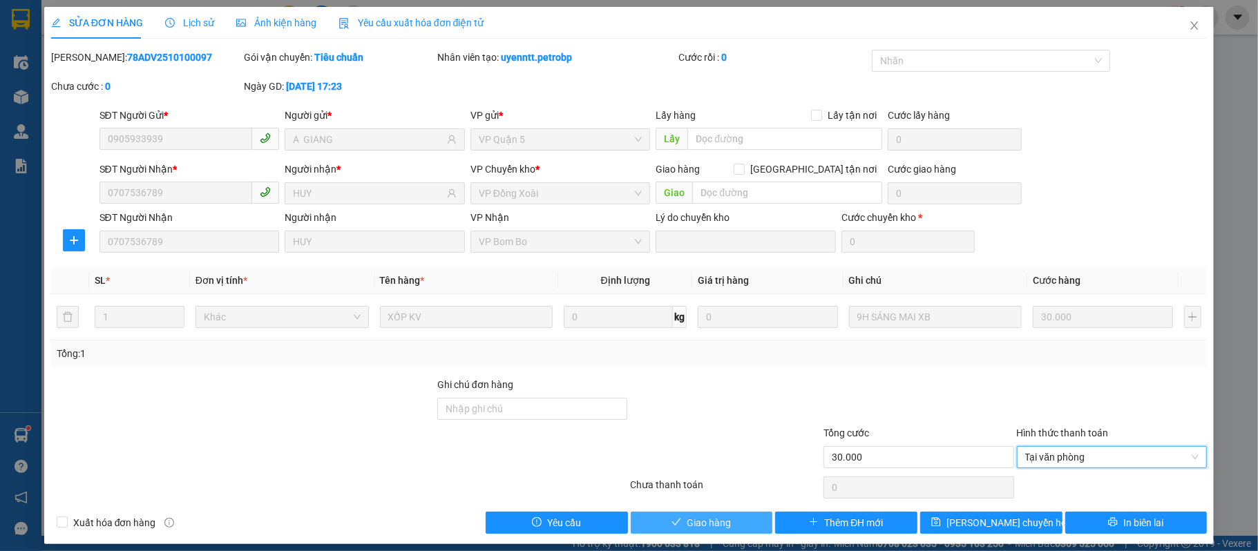
click at [713, 525] on span "Giao hàng" at bounding box center [709, 522] width 44 height 15
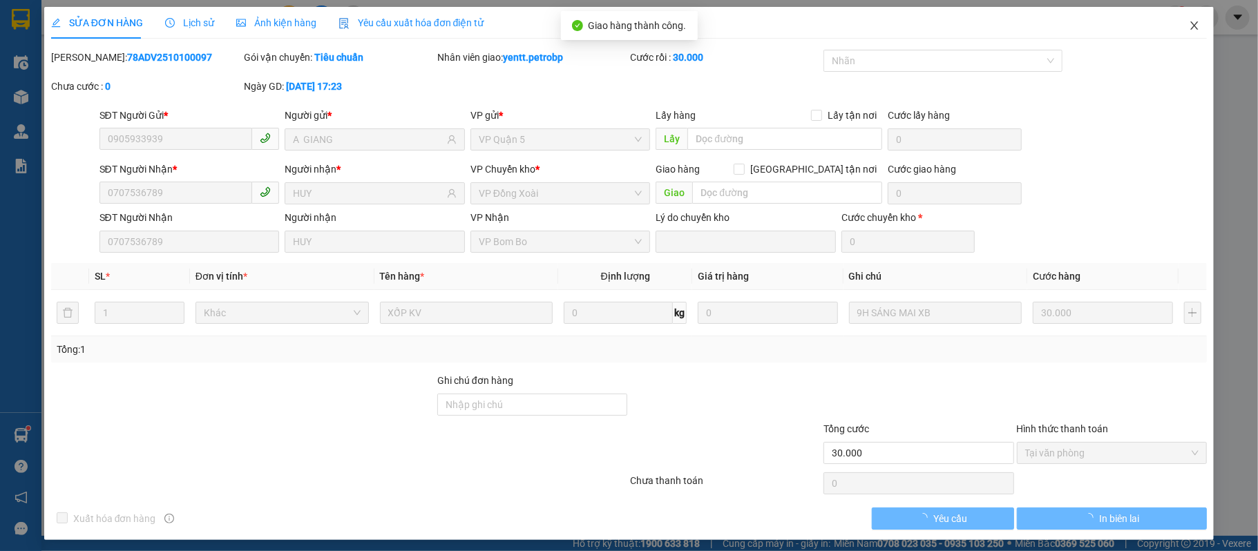
click at [1176, 19] on span "Close" at bounding box center [1194, 26] width 39 height 39
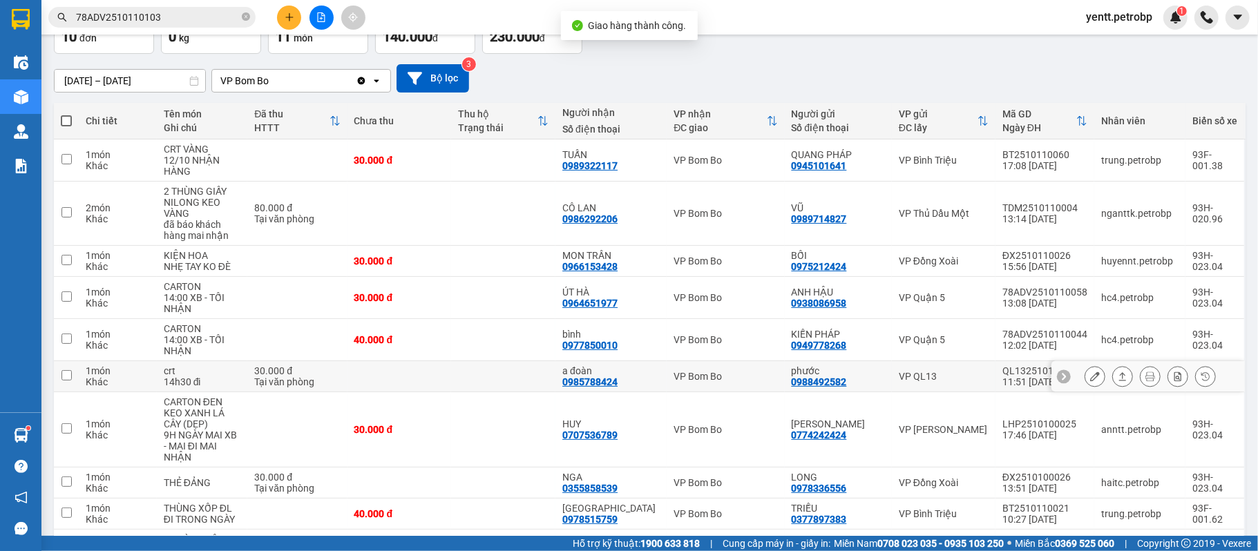
scroll to position [177, 0]
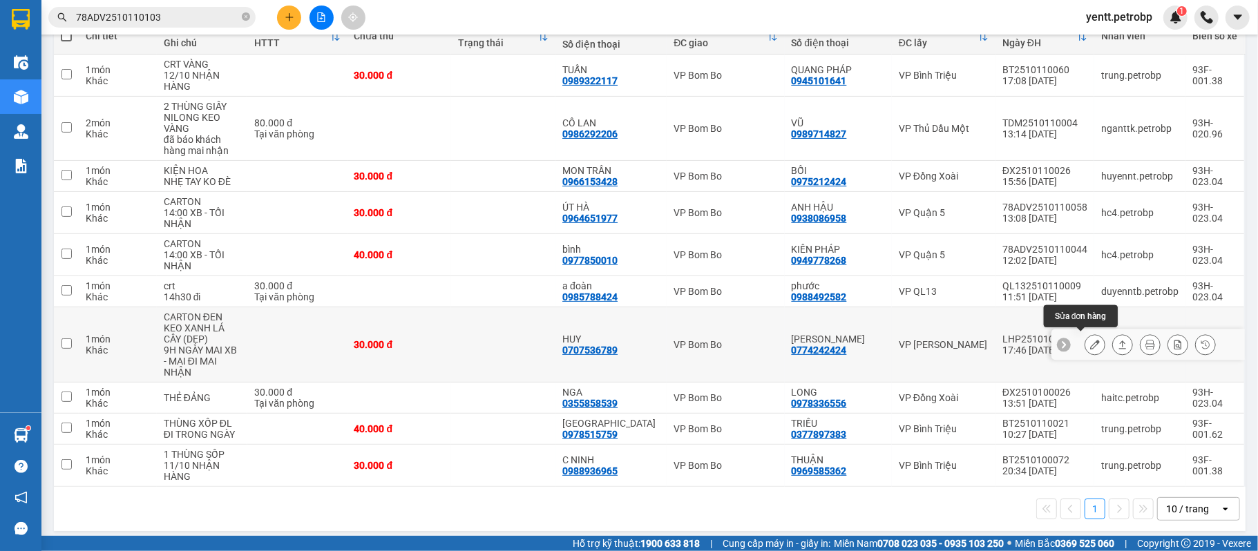
click at [1090, 340] on icon at bounding box center [1095, 345] width 10 height 10
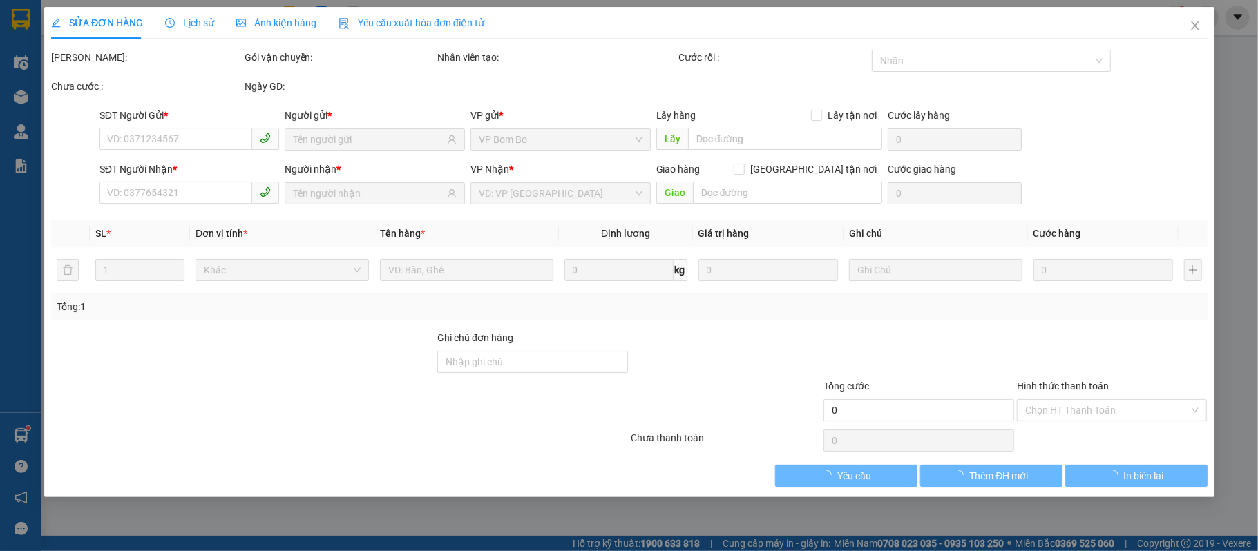
type input "0774242424"
type input "[PERSON_NAME]"
type input "0707536789"
type input "HUY"
type input "30.000"
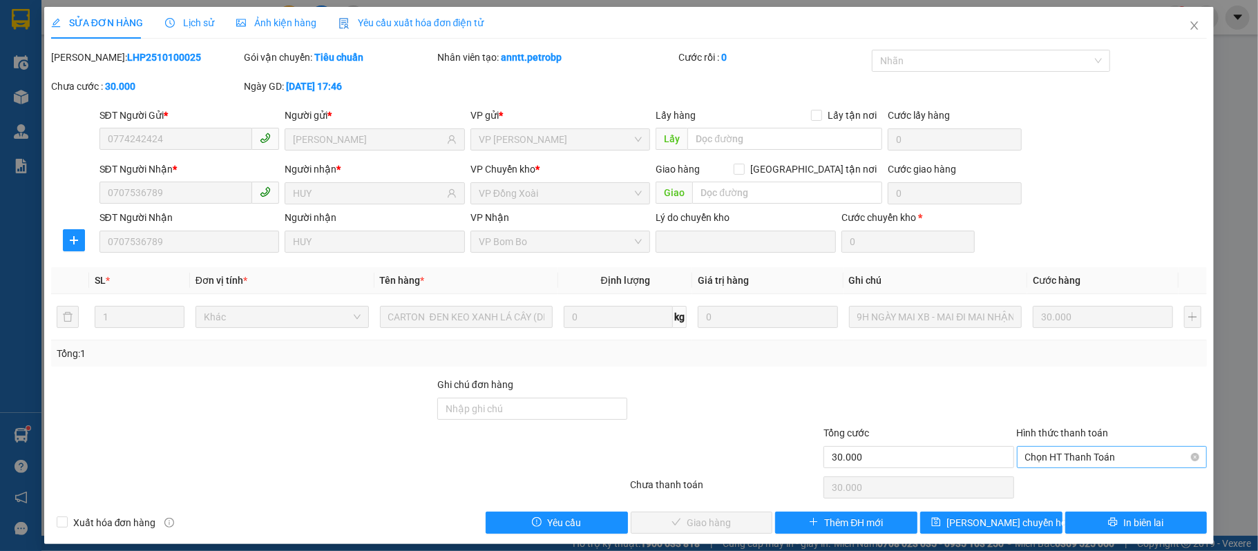
click at [1066, 452] on span "Chọn HT Thanh Toán" at bounding box center [1112, 457] width 174 height 21
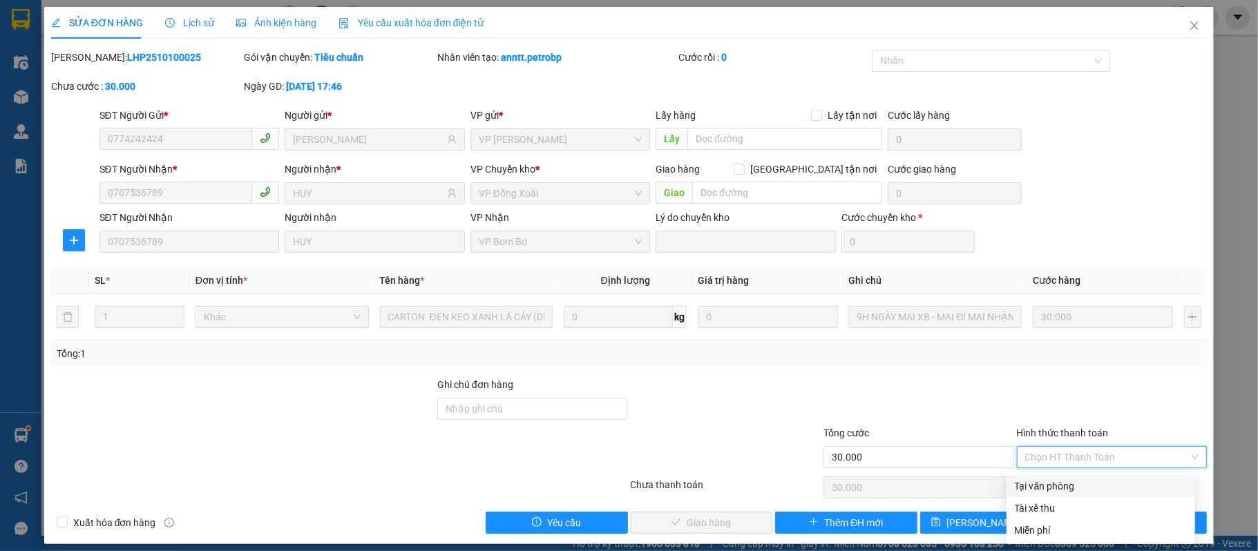
drag, startPoint x: 1057, startPoint y: 480, endPoint x: 1031, endPoint y: 493, distance: 29.4
click at [1057, 480] on div "Tại văn phòng" at bounding box center [1101, 486] width 172 height 15
type input "0"
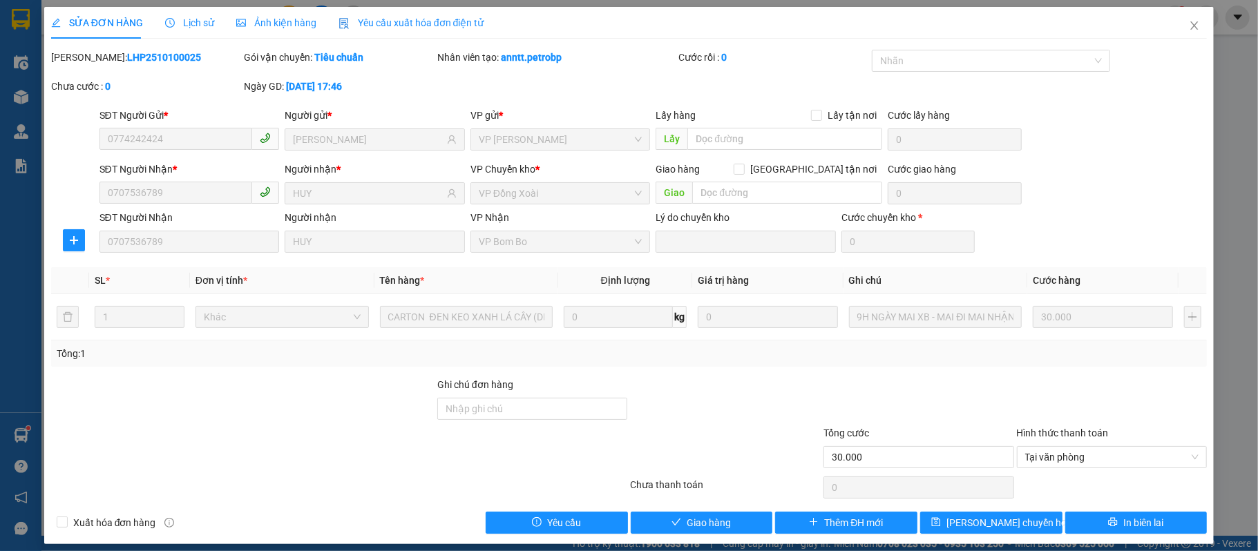
click at [678, 537] on div "SỬA ĐƠN HÀNG Lịch sử Ảnh kiện hàng Yêu cầu xuất hóa đơn điện tử Total Paid Fee …" at bounding box center [629, 276] width 1171 height 538
click at [694, 520] on span "Giao hàng" at bounding box center [709, 522] width 44 height 15
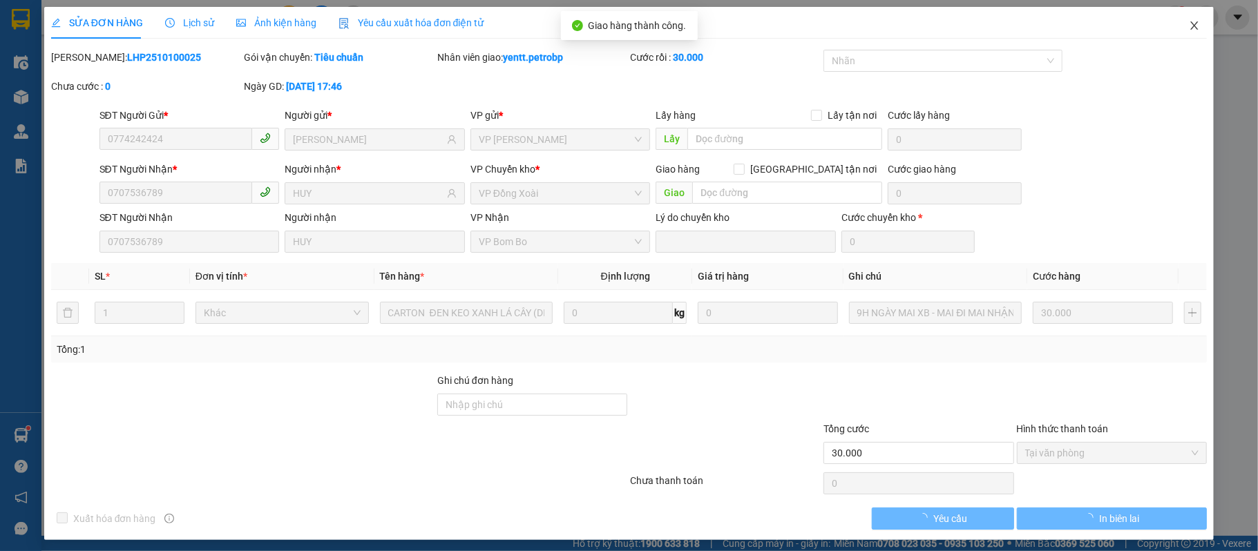
click at [1189, 29] on icon "close" at bounding box center [1194, 25] width 11 height 11
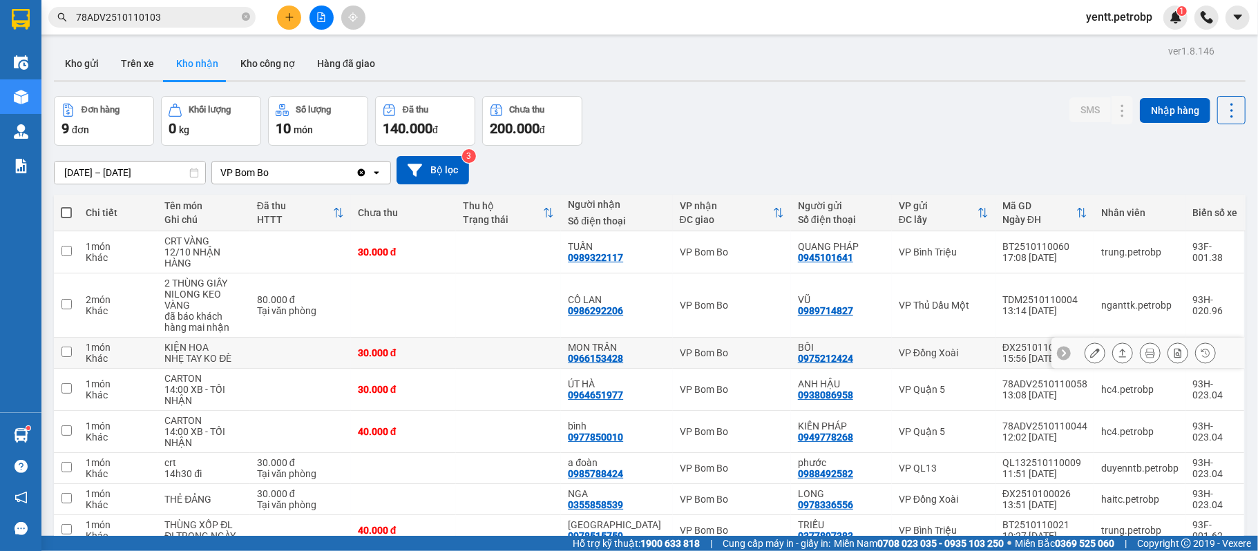
scroll to position [112, 0]
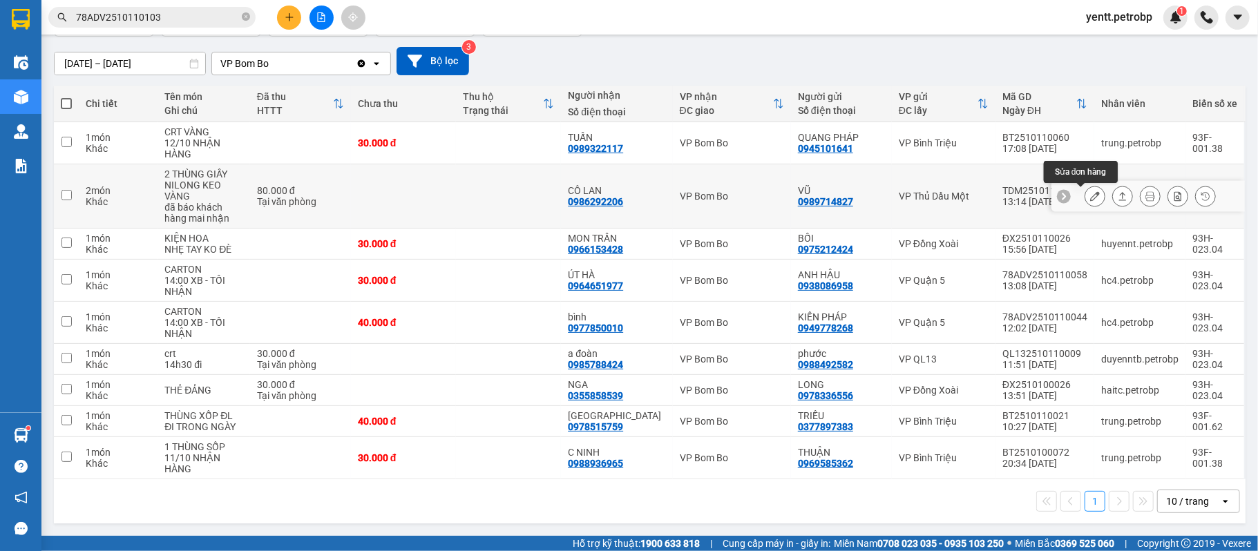
click at [1090, 195] on icon at bounding box center [1095, 196] width 10 height 10
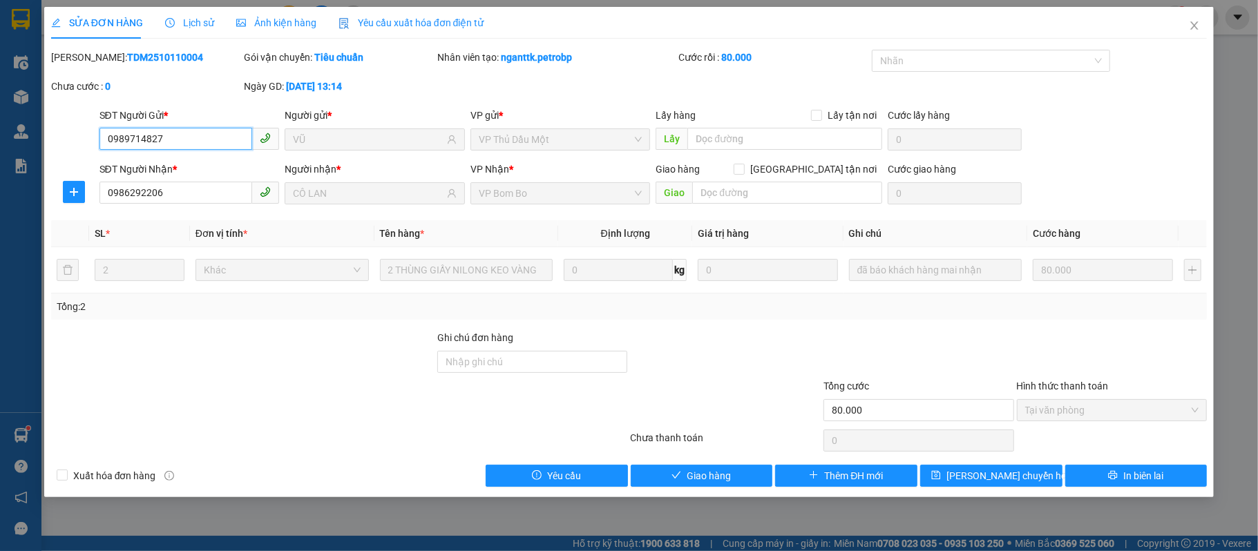
type input "0989714827"
type input "VŨ"
type input "0986292206"
type input "CÔ LAN"
type input "80.000"
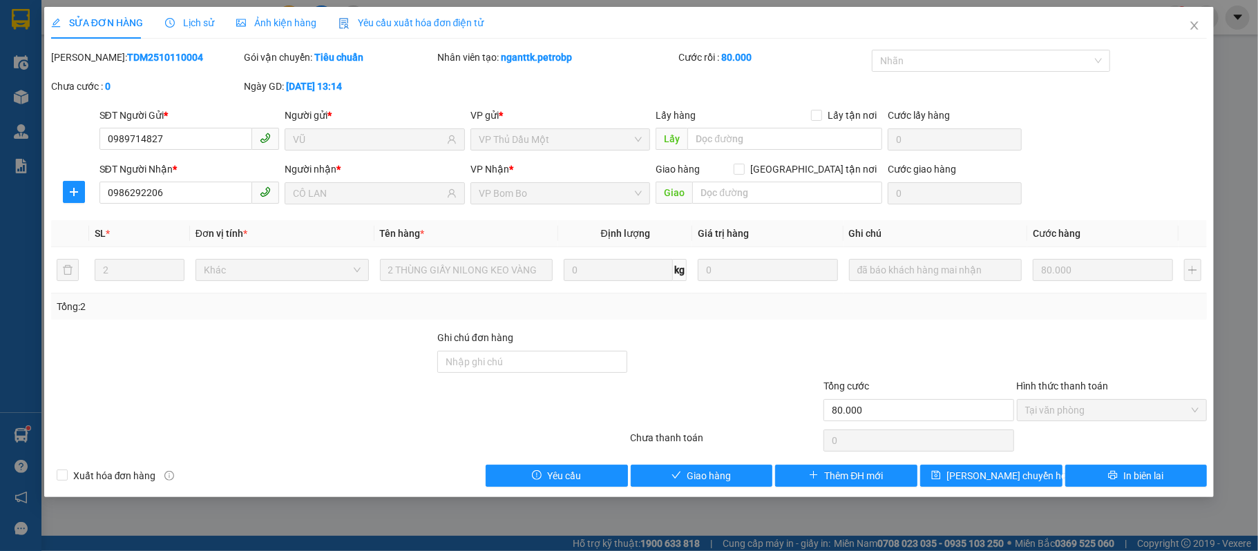
click at [715, 464] on div "Total Paid Fee 80.000 Total UnPaid Fee 0 Cash Collection Total Fee Mã ĐH: TDM25…" at bounding box center [629, 268] width 1157 height 437
drag, startPoint x: 714, startPoint y: 471, endPoint x: 716, endPoint y: 464, distance: 7.2
click at [714, 473] on span "Giao hàng" at bounding box center [709, 476] width 44 height 15
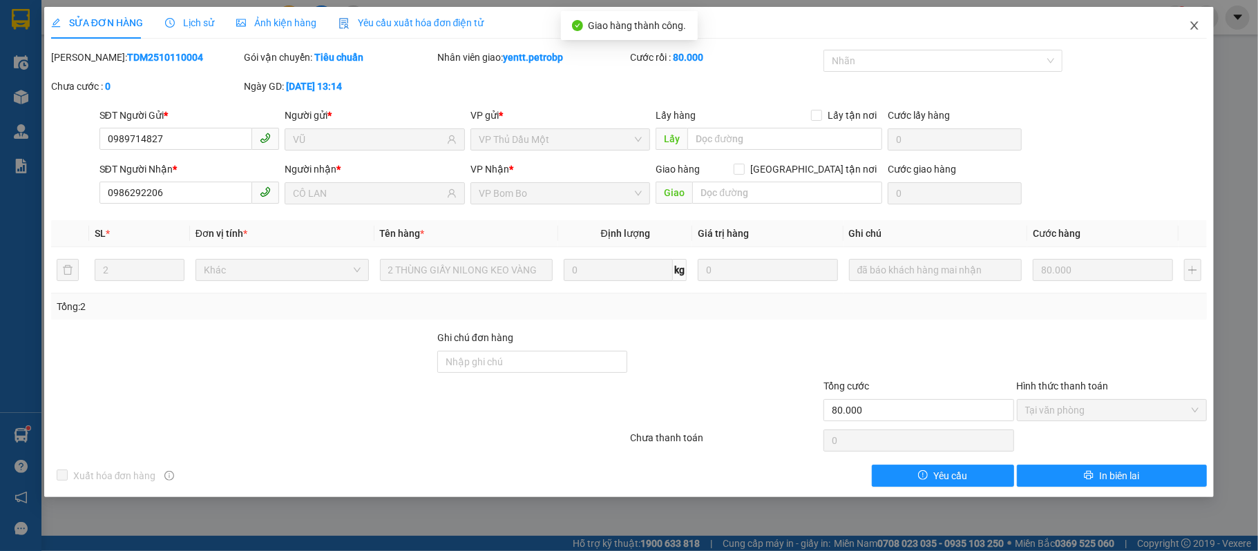
click at [1201, 28] on span "Close" at bounding box center [1194, 26] width 39 height 39
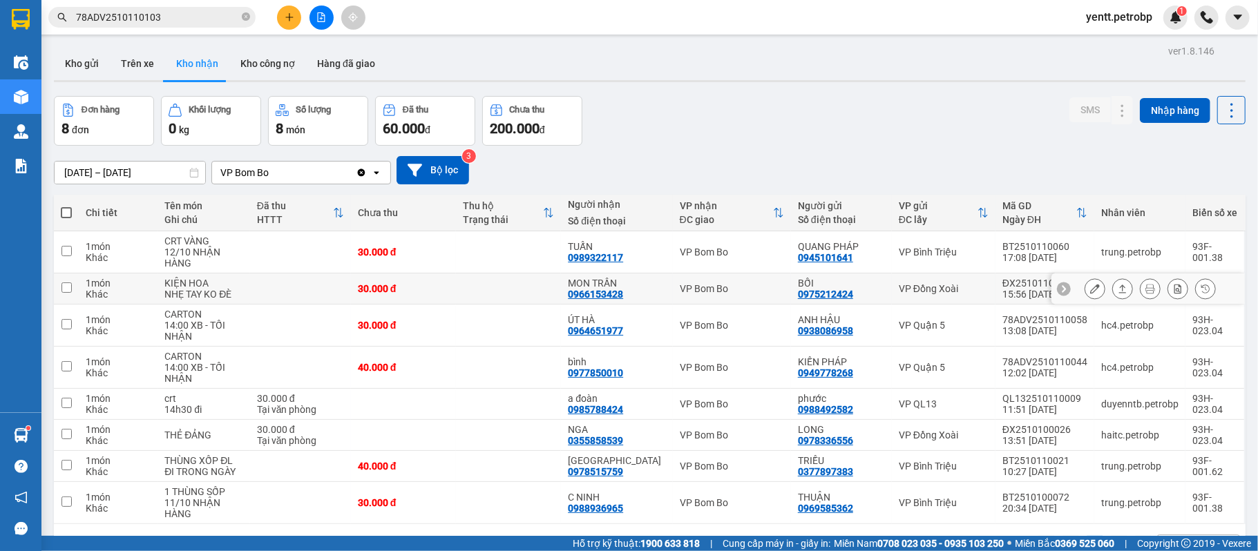
scroll to position [64, 0]
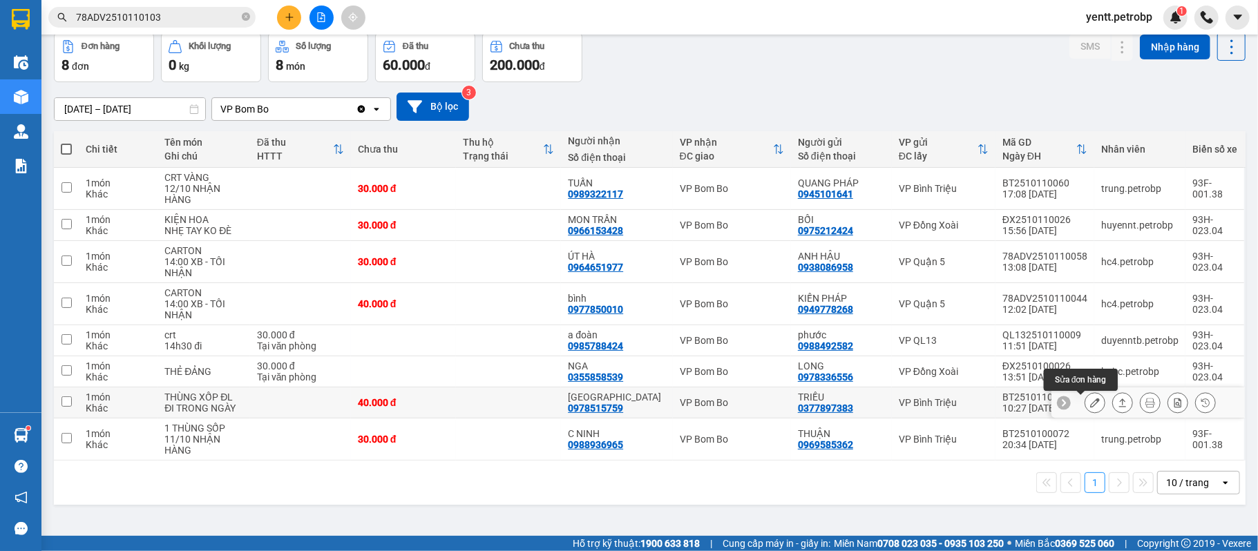
click at [1090, 405] on icon at bounding box center [1095, 403] width 10 height 10
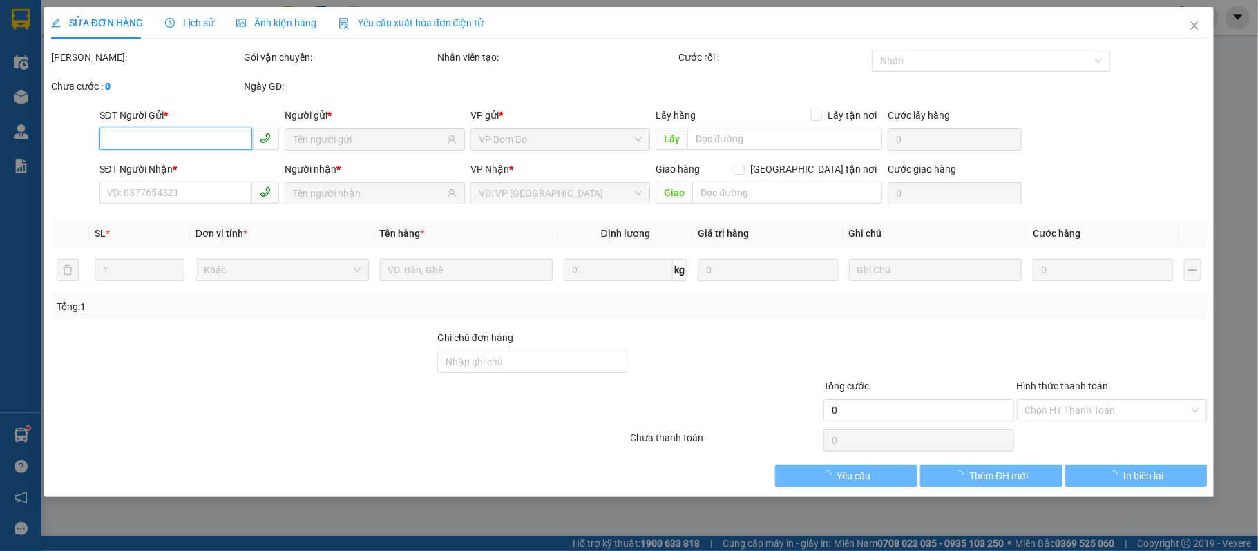
type input "0377897383"
type input "TRIỀU"
type input "0978515759"
type input "[GEOGRAPHIC_DATA]"
type input "40.000"
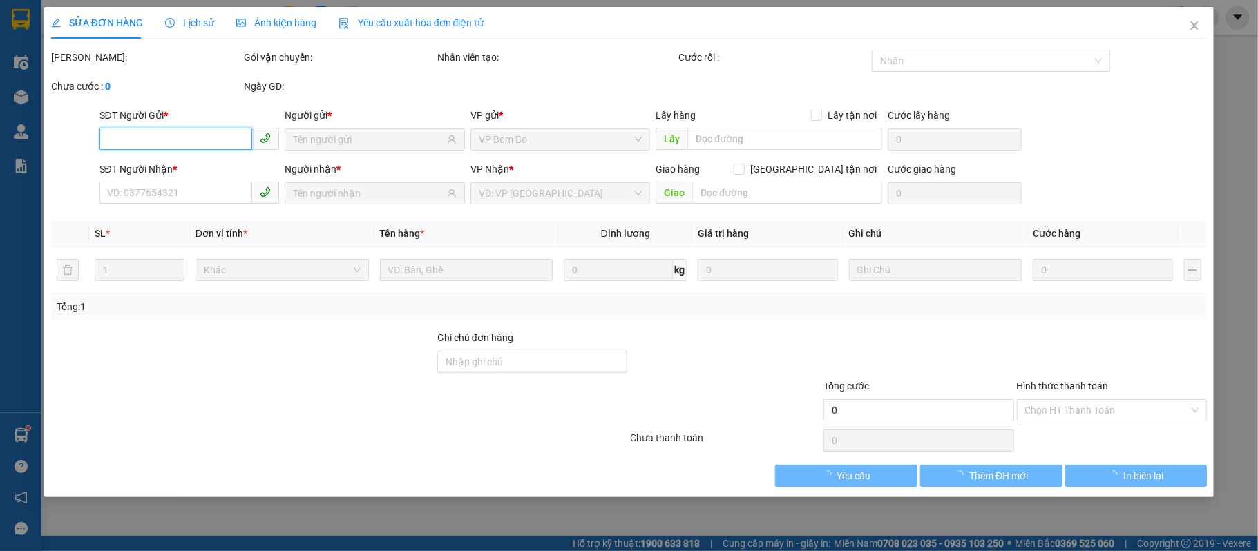
type input "40.000"
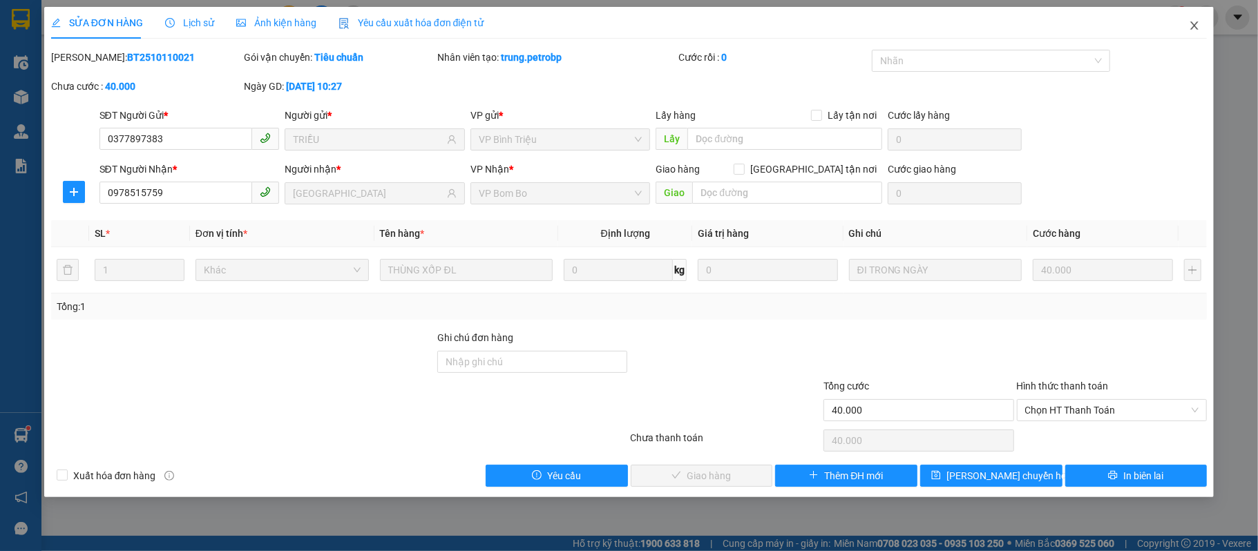
click at [1189, 23] on icon "close" at bounding box center [1194, 25] width 11 height 11
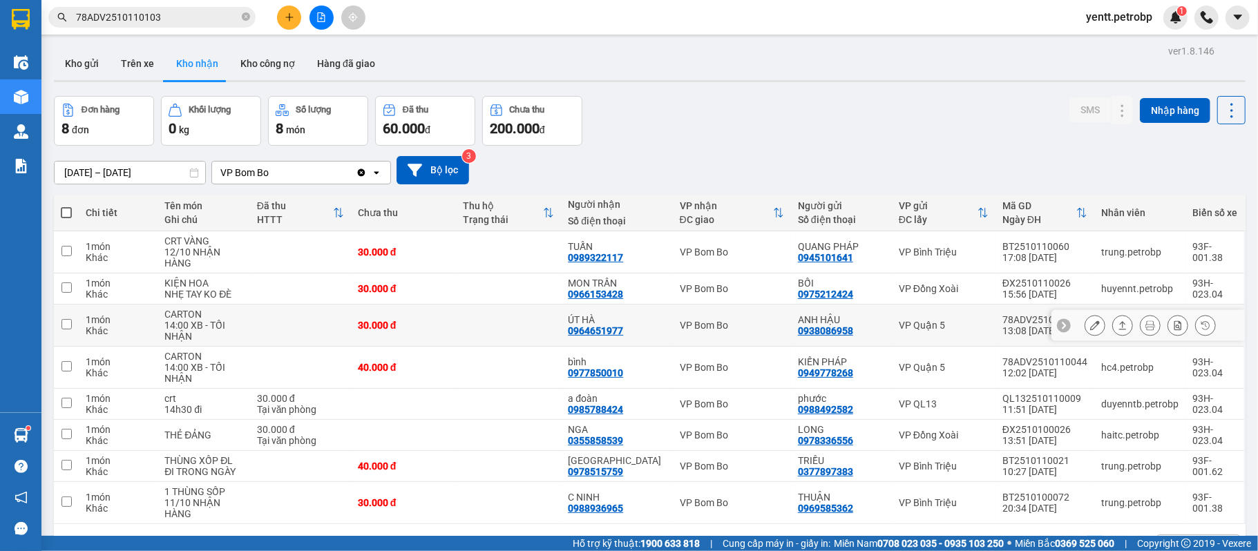
scroll to position [64, 0]
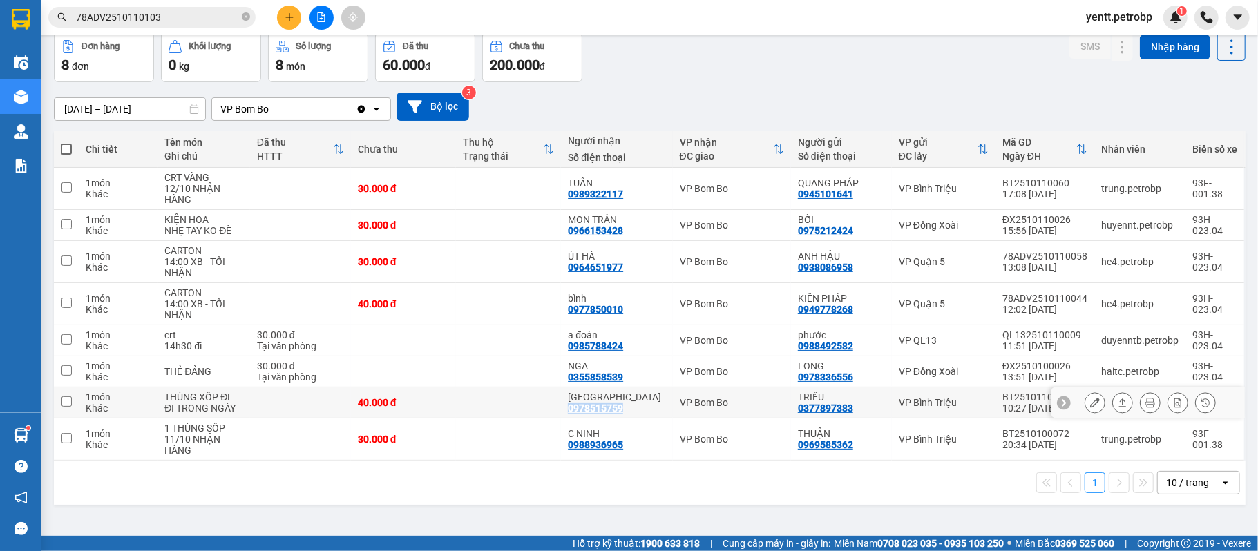
drag, startPoint x: 574, startPoint y: 410, endPoint x: 626, endPoint y: 417, distance: 53.1
click at [626, 417] on td "[GEOGRAPHIC_DATA] 0978515759" at bounding box center [616, 403] width 111 height 31
checkbox input "true"
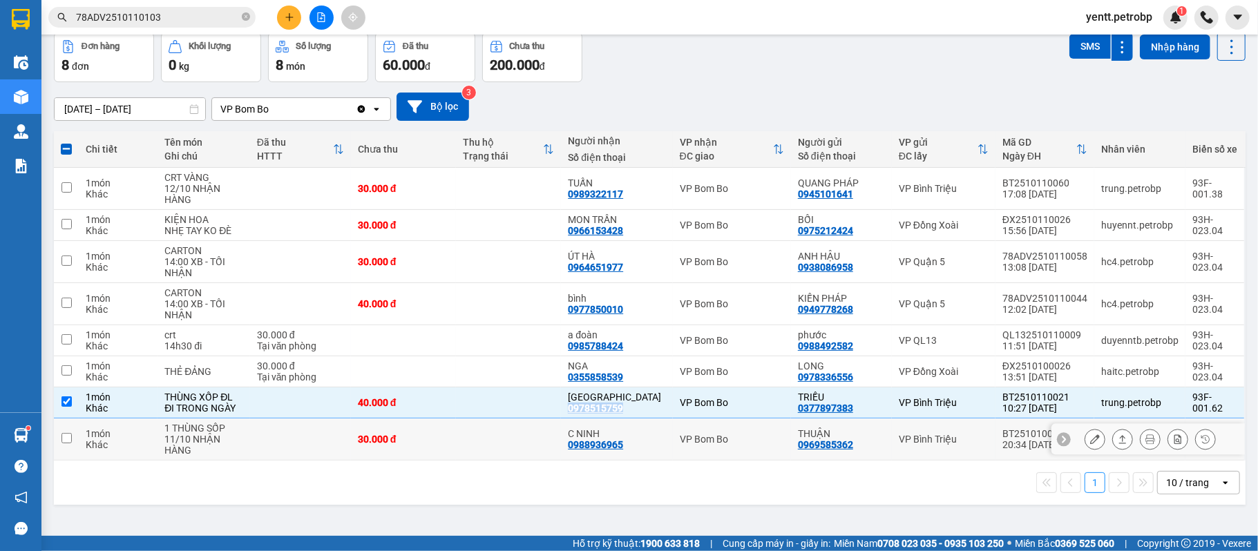
copy div "0978515759"
click at [247, 15] on icon "close-circle" at bounding box center [246, 16] width 8 height 8
click at [199, 15] on input "text" at bounding box center [157, 17] width 163 height 15
paste input "0978515759"
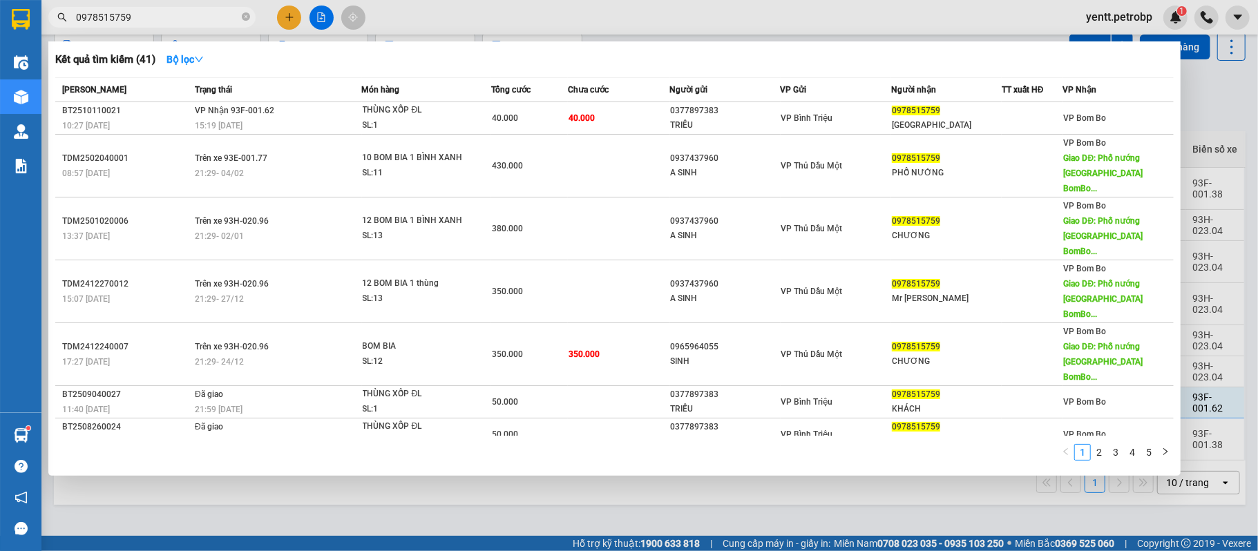
type input "0978515759"
click at [833, 524] on div at bounding box center [629, 275] width 1258 height 551
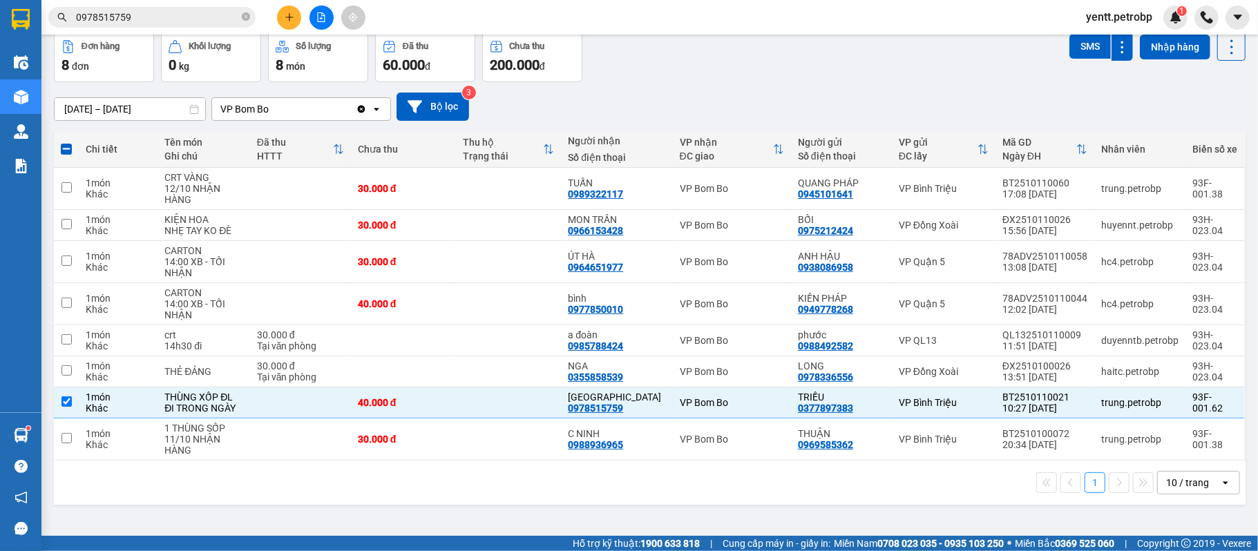
click at [756, 109] on div "[DATE] – [DATE] Press the down arrow key to interact with the calendar and sele…" at bounding box center [650, 107] width 1192 height 28
click at [67, 402] on input "checkbox" at bounding box center [67, 402] width 10 height 10
checkbox input "false"
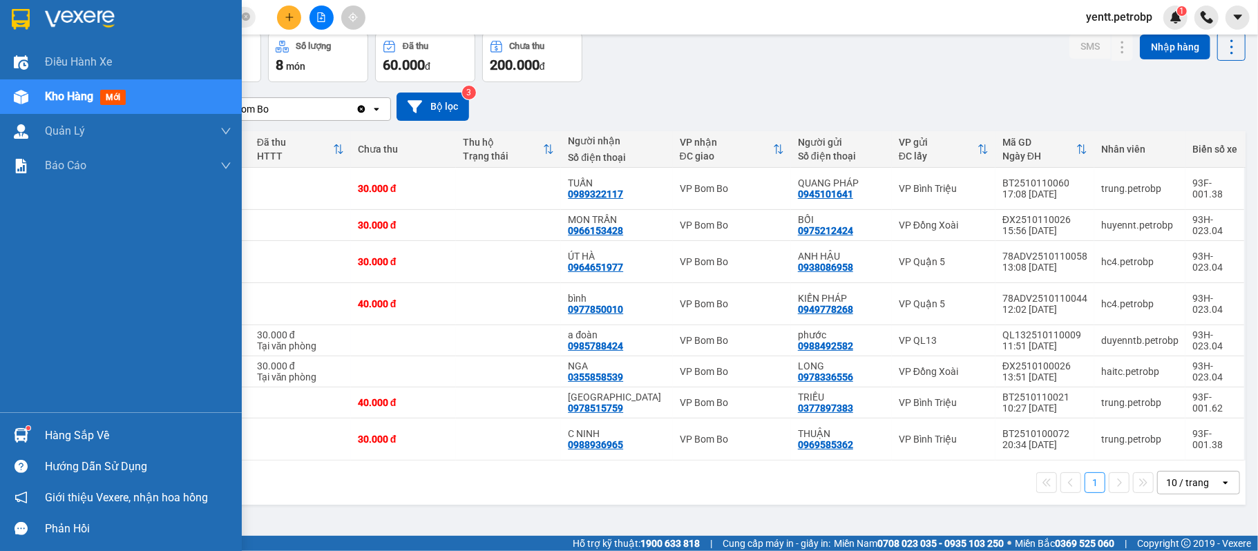
click at [28, 435] on div at bounding box center [21, 436] width 24 height 24
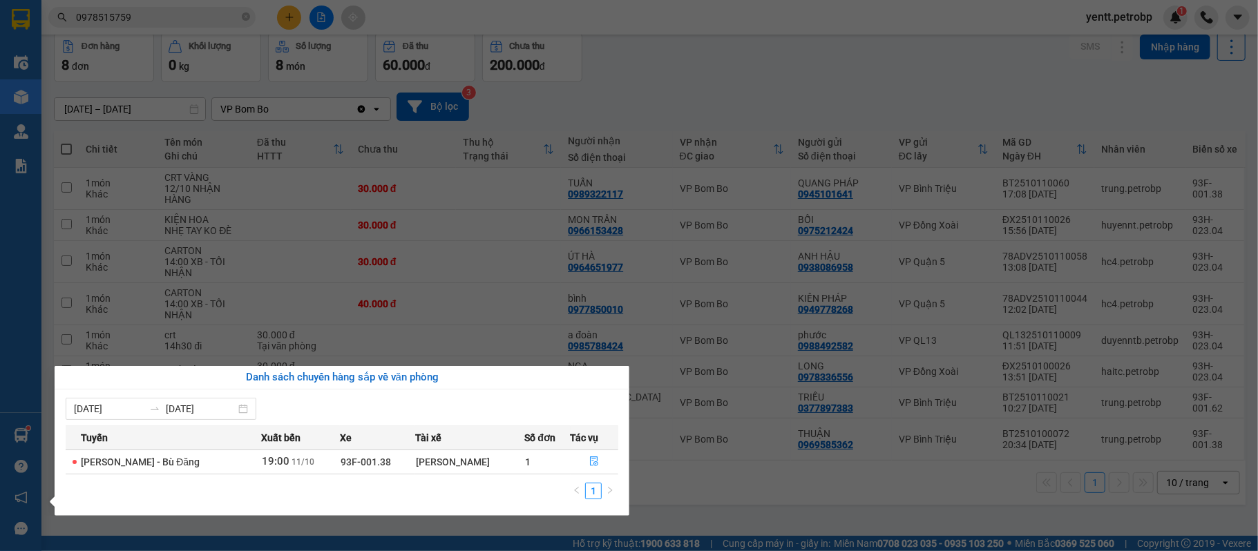
click at [714, 498] on section "Kết quả tìm kiếm ( 41 ) Bộ lọc Mã ĐH Trạng thái Món hàng Tổng cước Chưa cước Ng…" at bounding box center [629, 275] width 1258 height 551
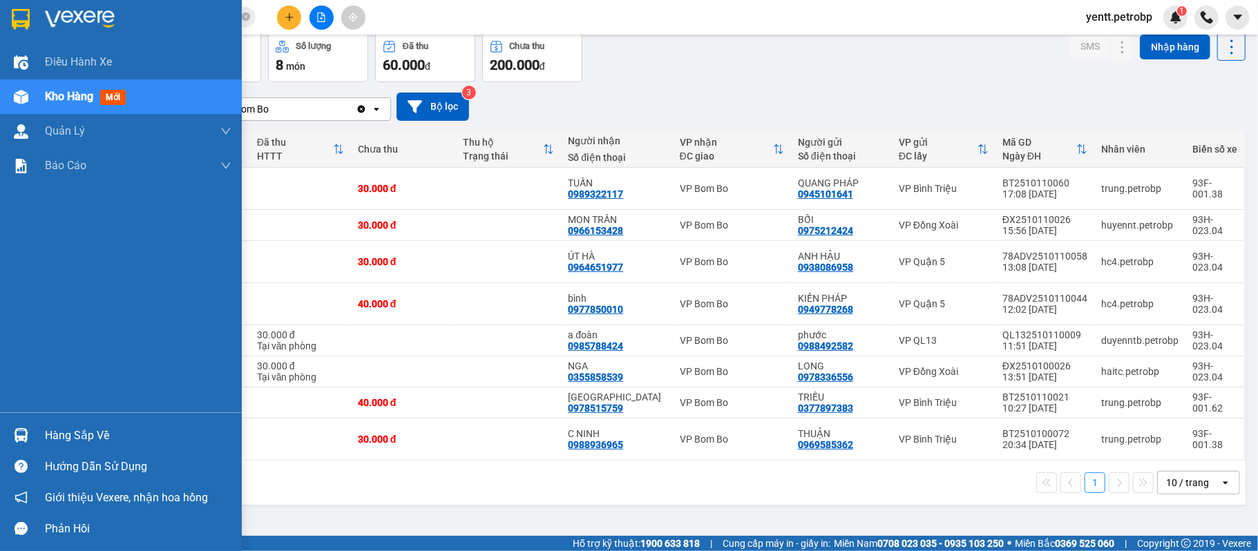
click at [23, 421] on div "Hàng sắp về" at bounding box center [121, 435] width 242 height 31
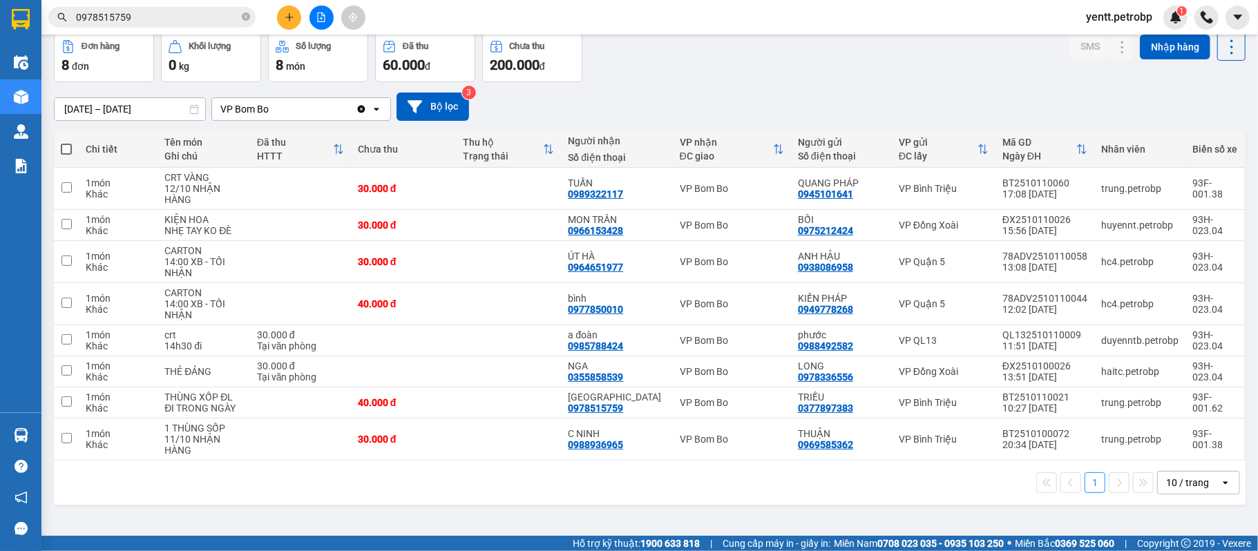
click at [717, 67] on section "Kết quả tìm kiếm ( 41 ) Bộ lọc Mã ĐH Trạng thái Món hàng Tổng cước Chưa cước Ng…" at bounding box center [629, 275] width 1258 height 551
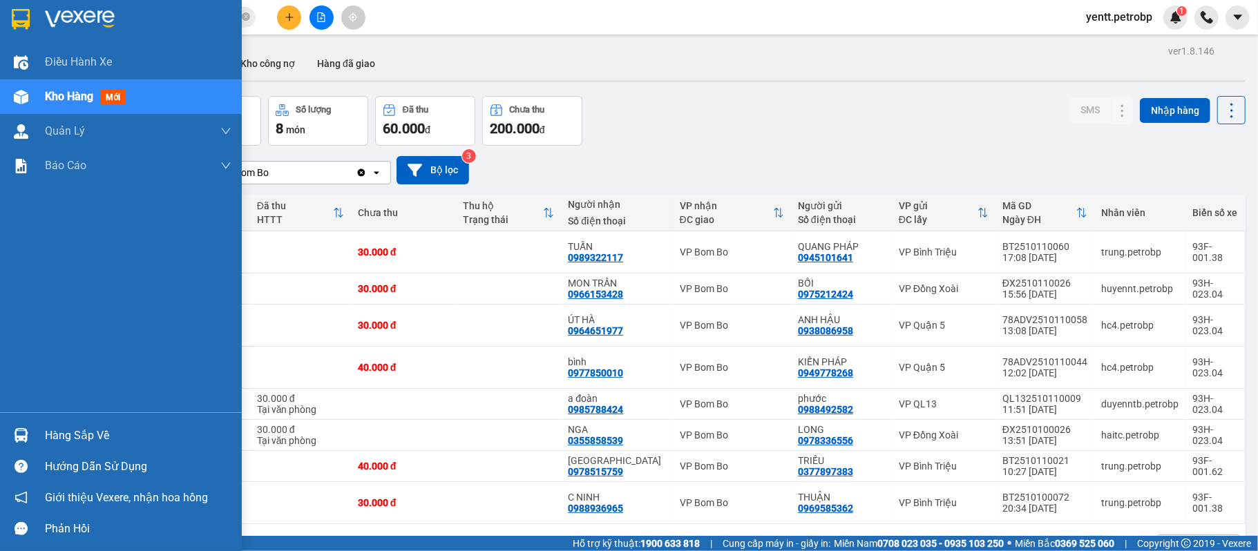
click at [48, 439] on div "Hàng sắp về" at bounding box center [138, 436] width 187 height 21
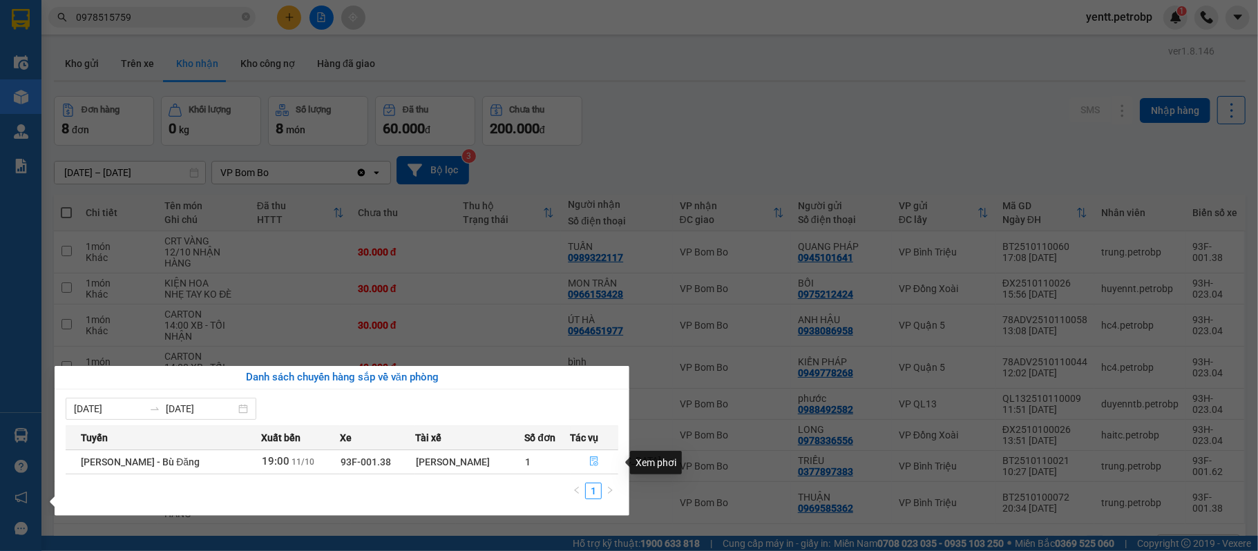
click at [594, 464] on icon "file-done" at bounding box center [594, 462] width 10 height 10
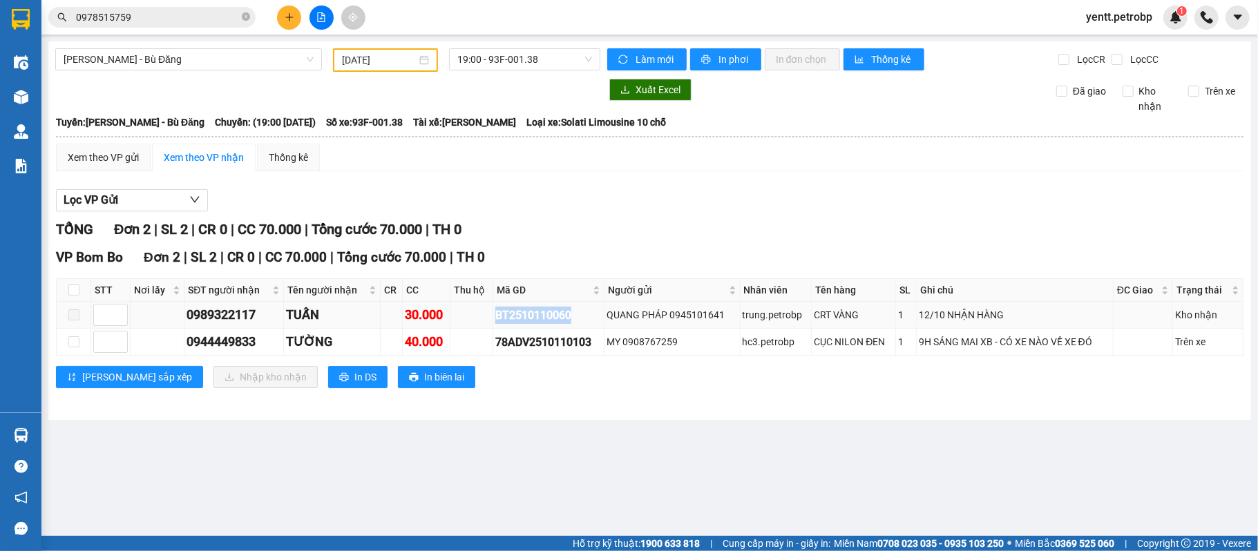
drag, startPoint x: 490, startPoint y: 315, endPoint x: 576, endPoint y: 316, distance: 86.4
click at [576, 316] on tr "0989322117 TUẤN 30.000 BT2510110060 QUANG PHÁP 0945101641 trung.petrobp CRT VÀN…" at bounding box center [650, 315] width 1187 height 27
copy div "BT2510110060"
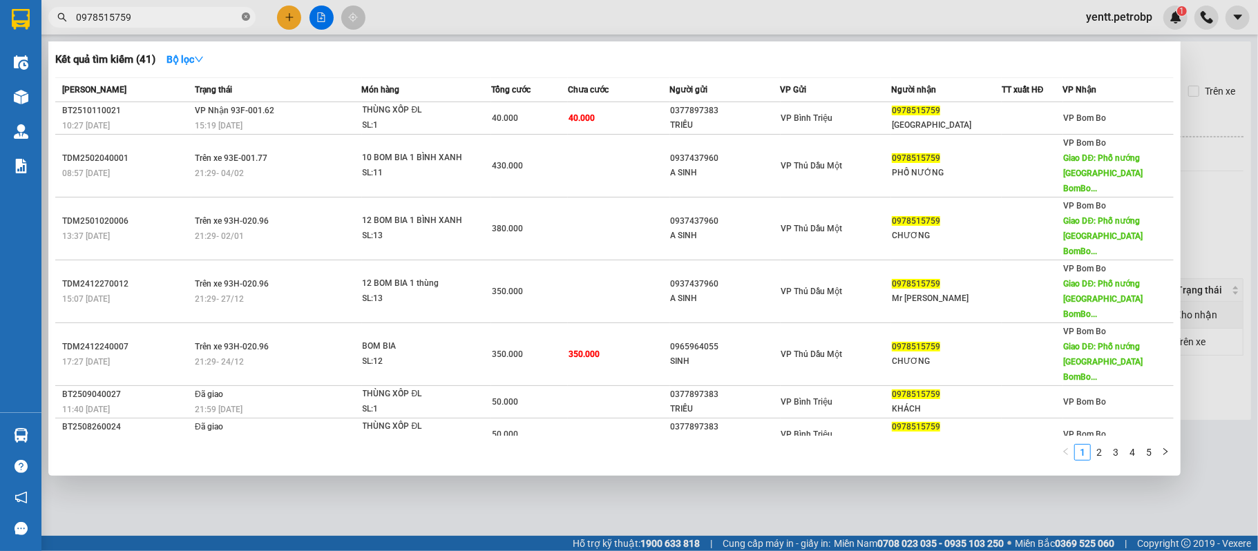
click at [247, 21] on icon "close-circle" at bounding box center [246, 16] width 8 height 8
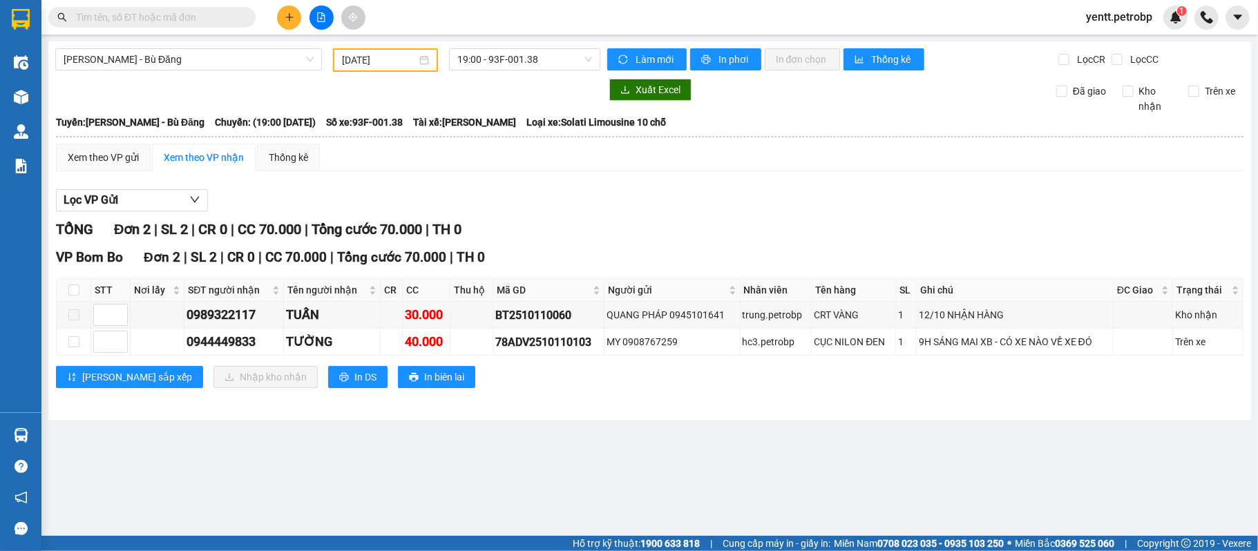
click at [210, 21] on input "text" at bounding box center [157, 17] width 163 height 15
paste input "BT2510110060"
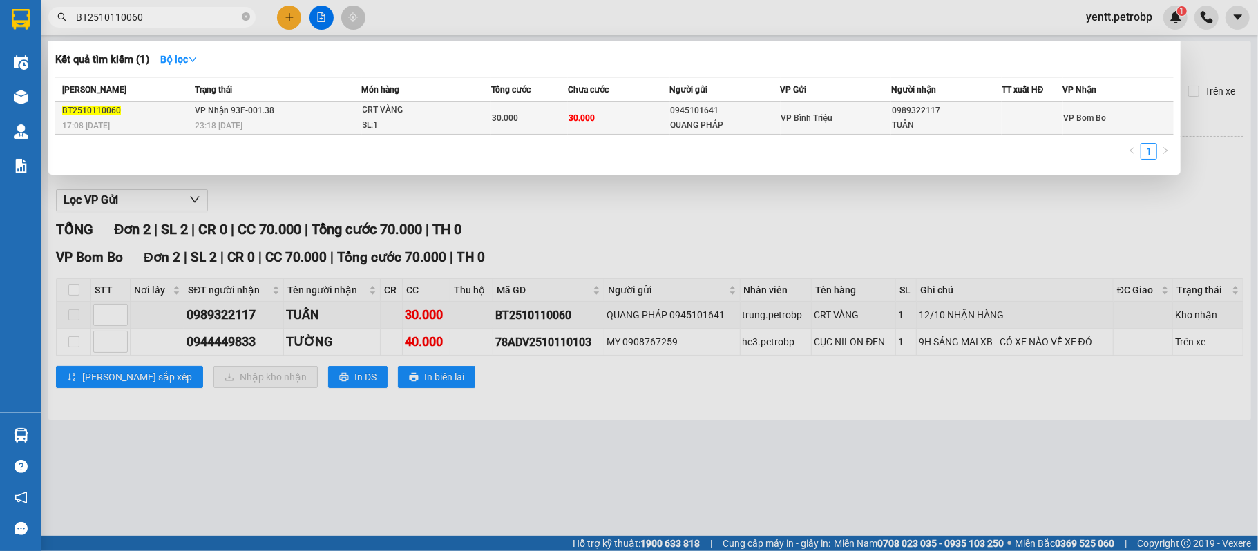
type input "BT2510110060"
click at [514, 109] on td "30.000" at bounding box center [529, 118] width 77 height 32
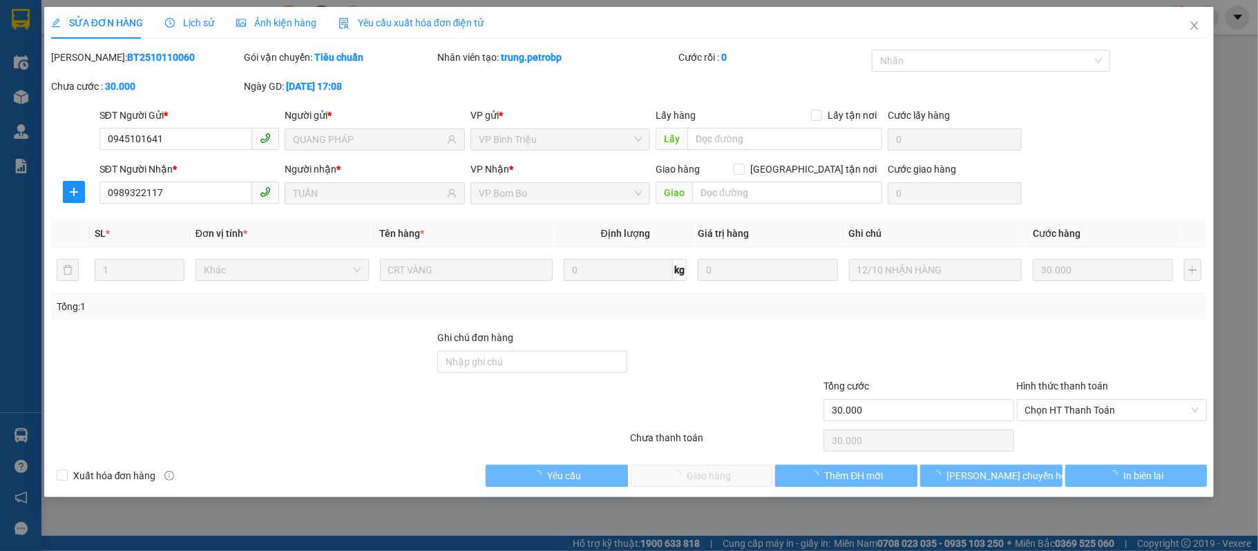
type input "0945101641"
type input "QUANG PHÁP"
type input "0989322117"
type input "TUẤN"
type input "30.000"
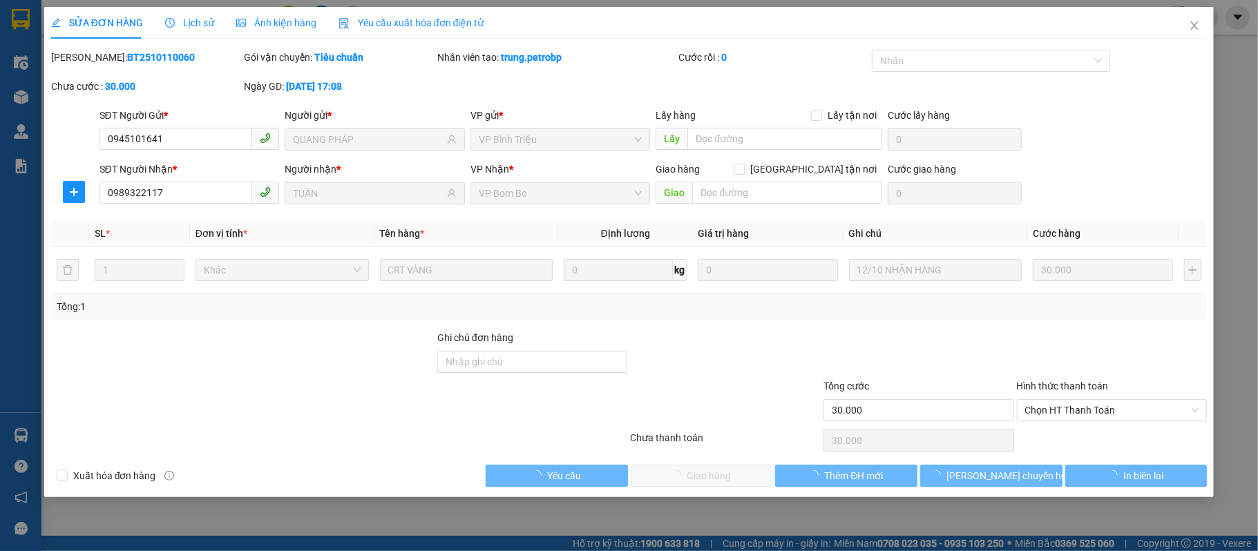
type input "30.000"
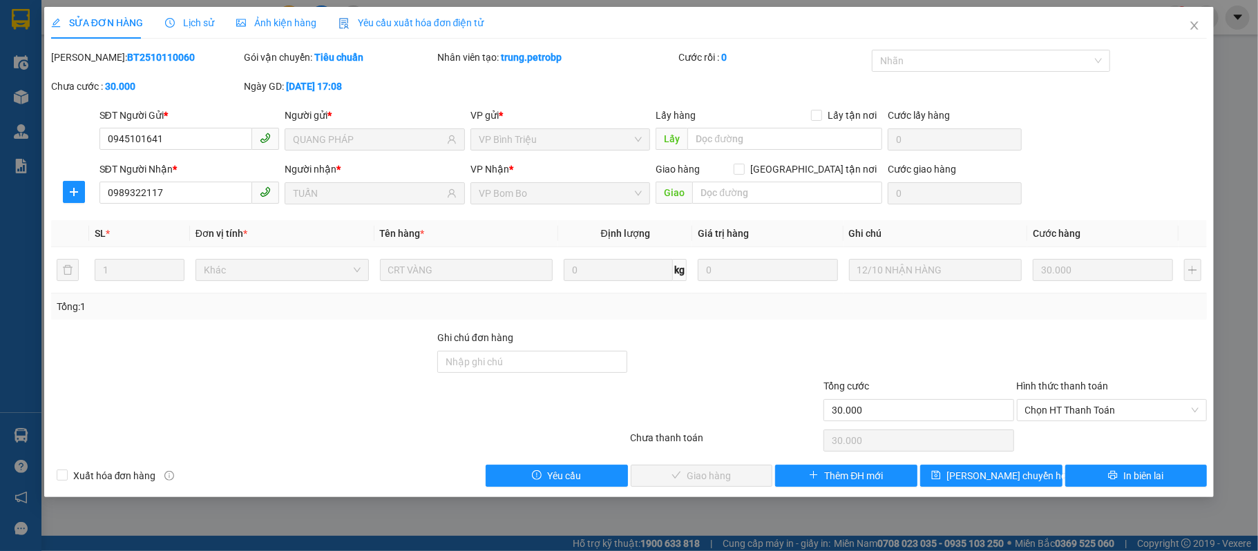
click at [205, 28] on span "Lịch sử" at bounding box center [189, 22] width 49 height 11
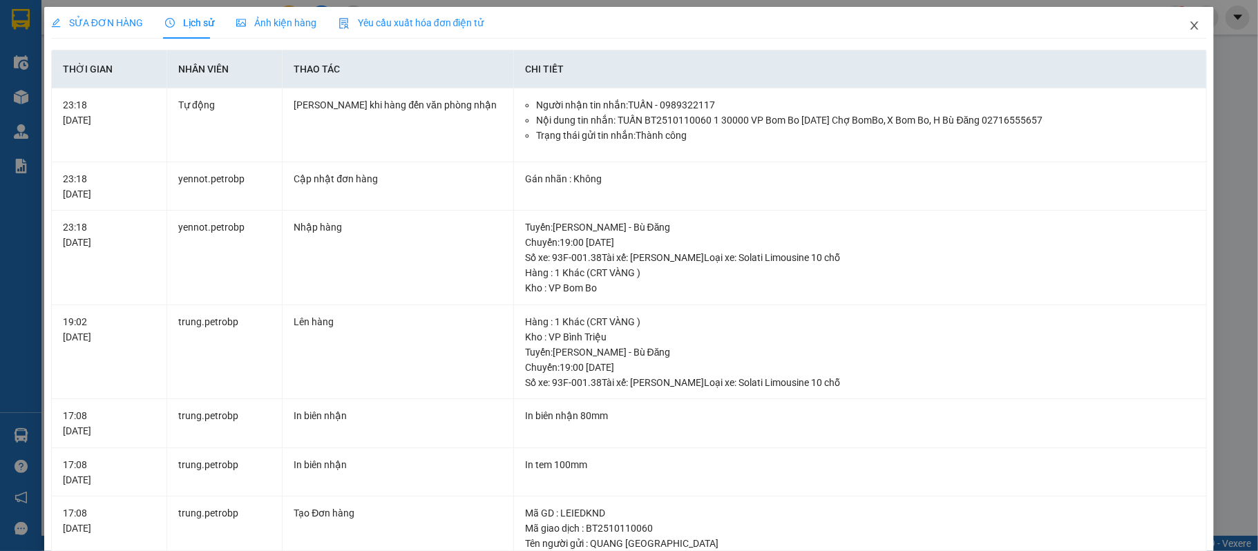
click at [1189, 32] on span "Close" at bounding box center [1194, 26] width 39 height 39
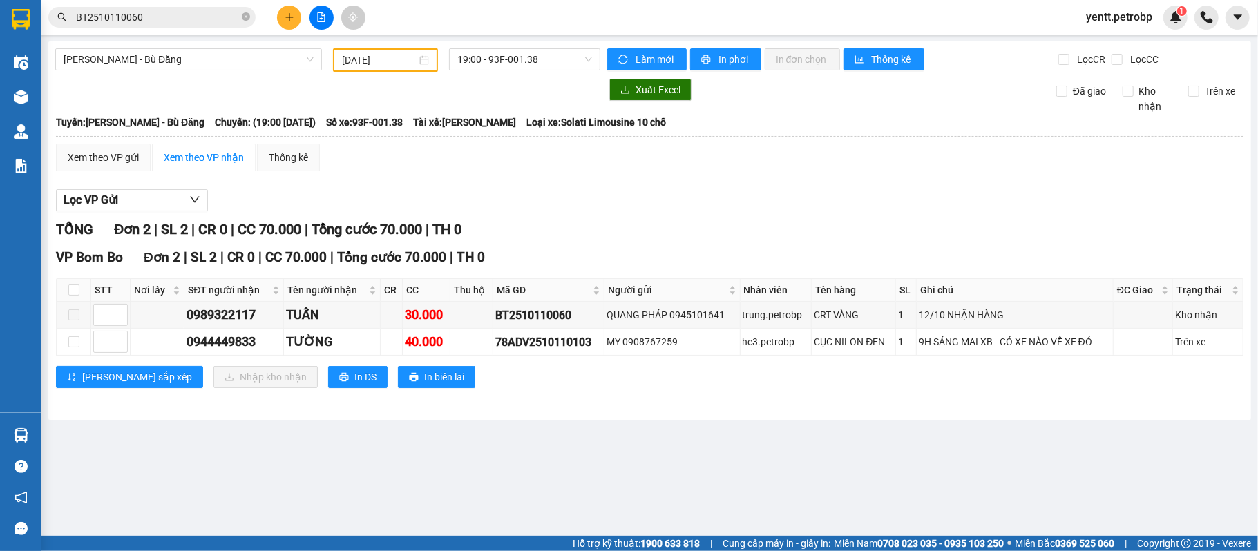
click at [79, 289] on th at bounding box center [74, 290] width 35 height 23
click at [73, 289] on input "checkbox" at bounding box center [73, 290] width 11 height 11
checkbox input "true"
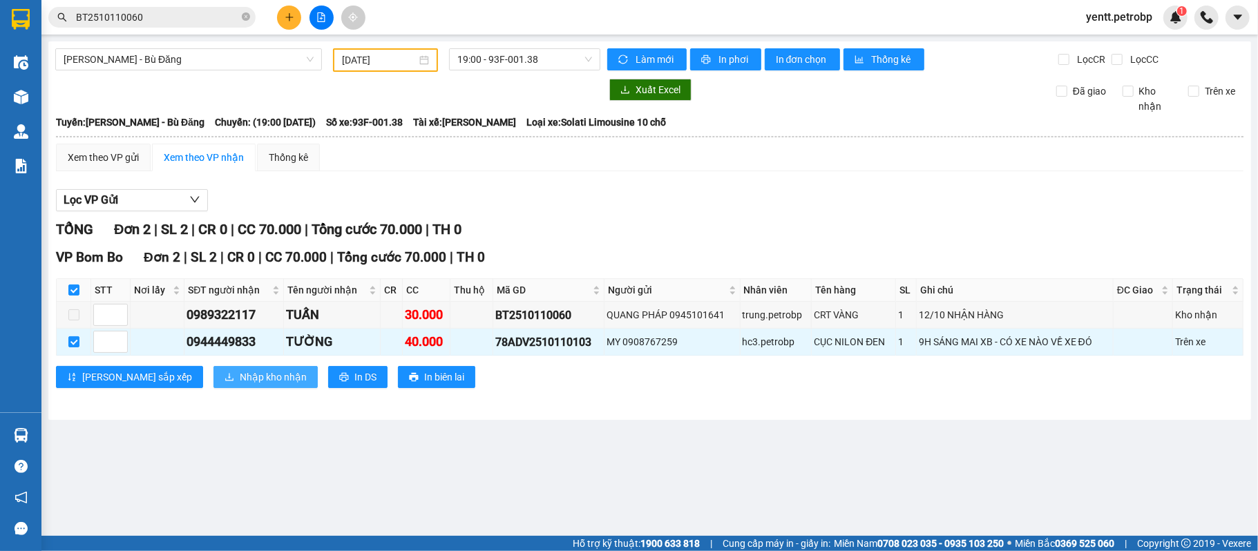
click at [240, 374] on span "Nhập kho nhận" at bounding box center [273, 377] width 67 height 15
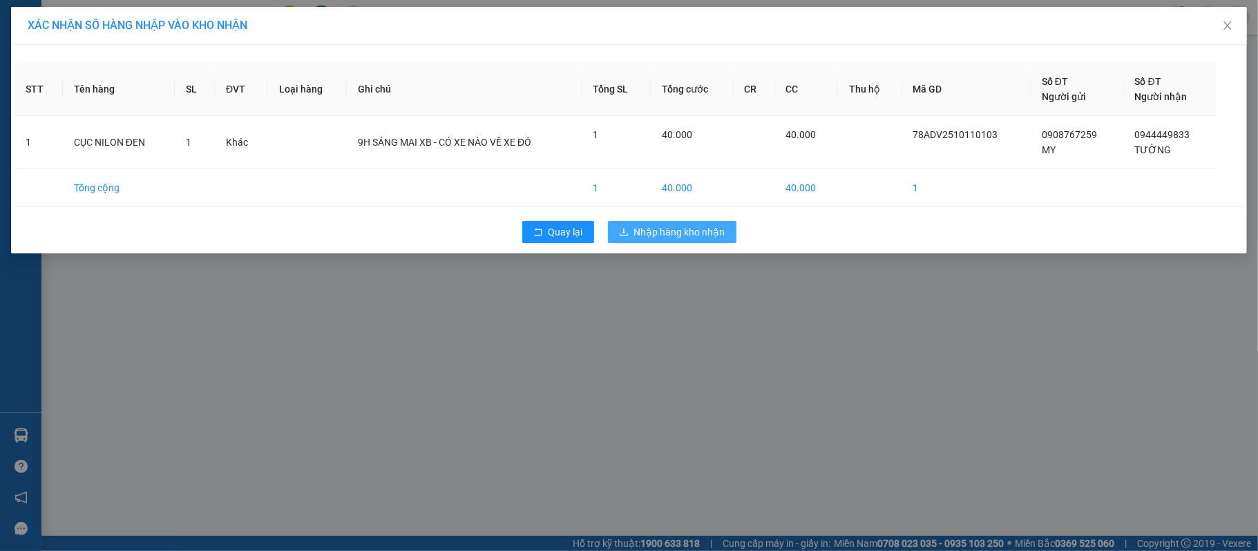
click at [675, 230] on span "Nhập hàng kho nhận" at bounding box center [679, 232] width 91 height 15
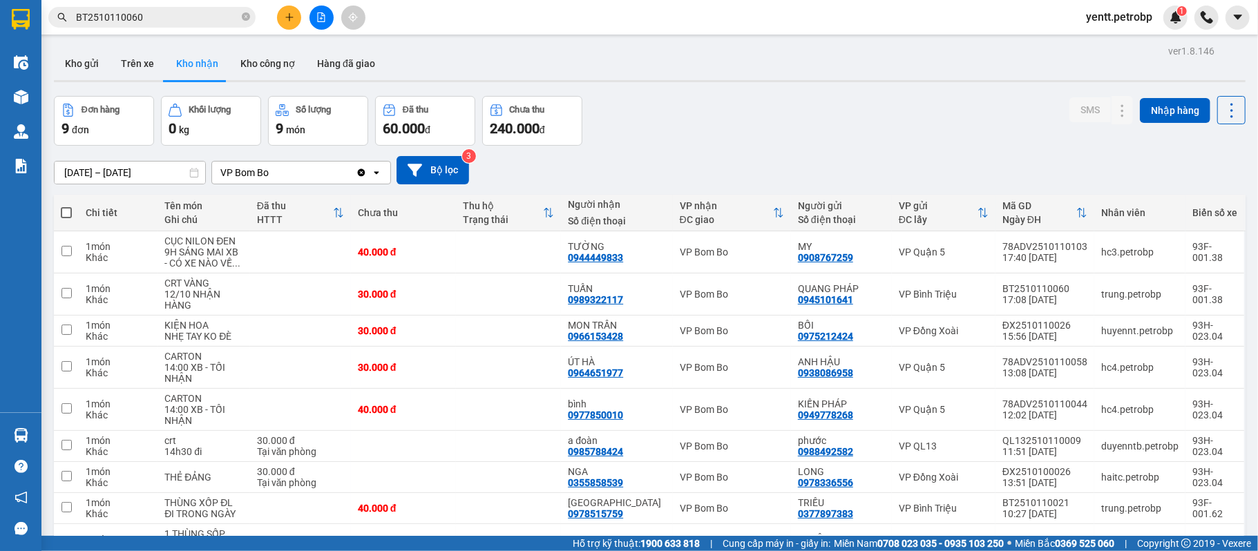
scroll to position [90, 0]
